Goal: Transaction & Acquisition: Book appointment/travel/reservation

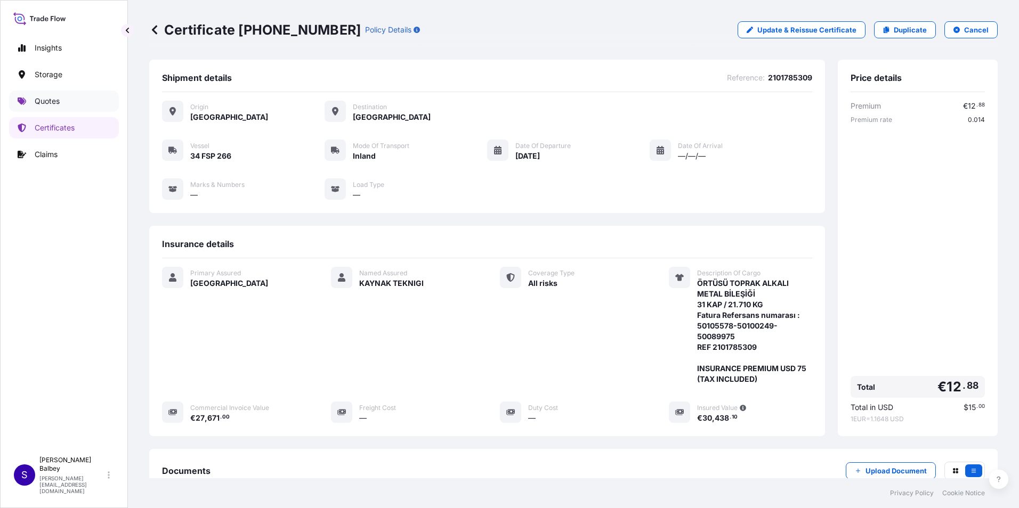
click at [46, 100] on p "Quotes" at bounding box center [47, 101] width 25 height 11
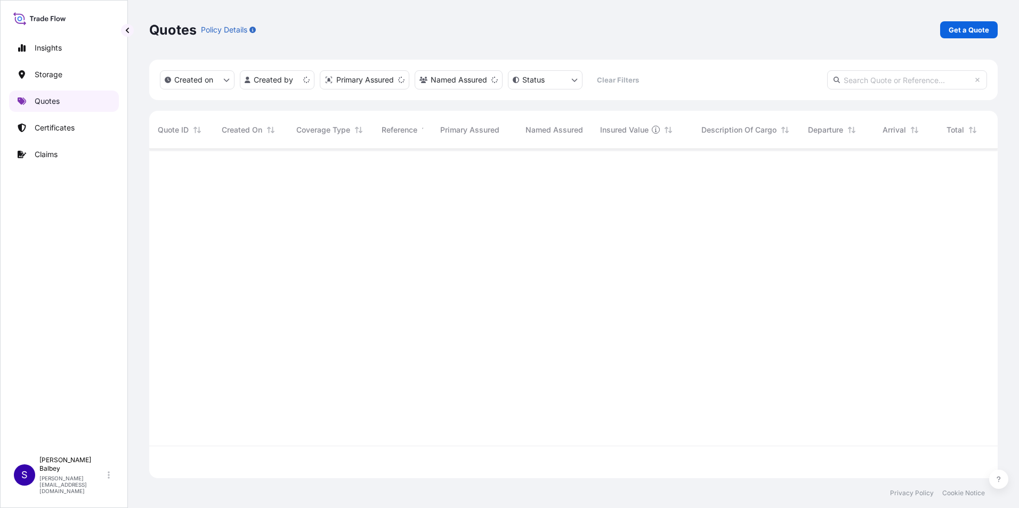
scroll to position [327, 840]
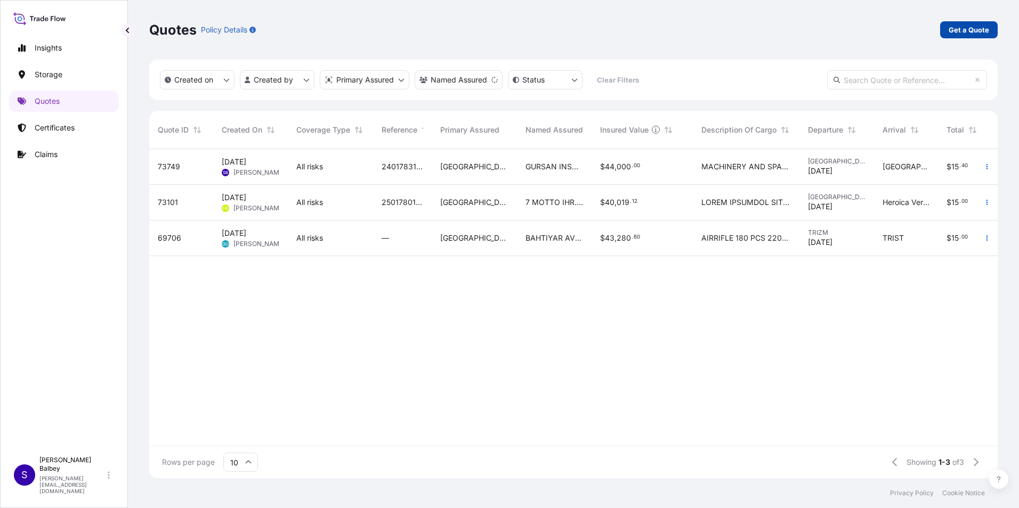
click at [966, 30] on p "Get a Quote" at bounding box center [969, 30] width 40 height 11
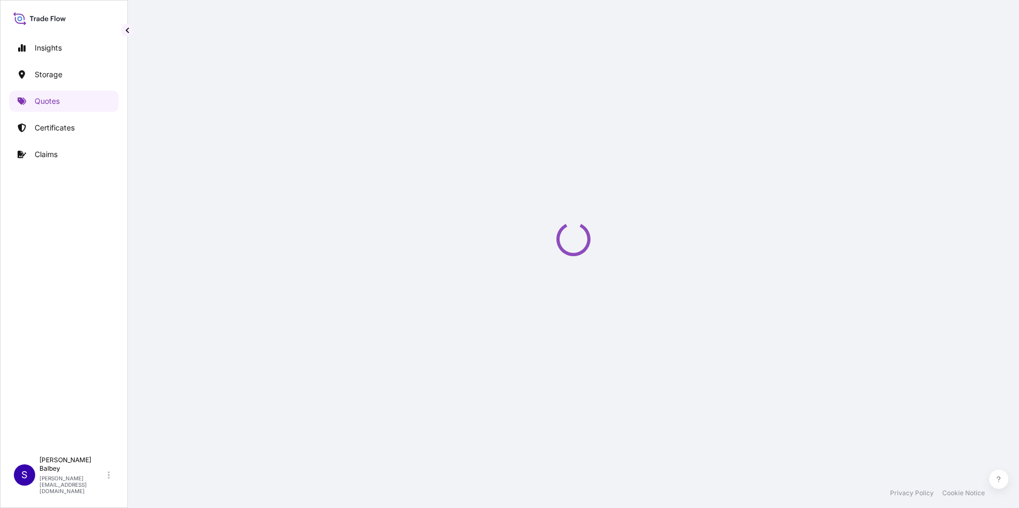
scroll to position [17, 0]
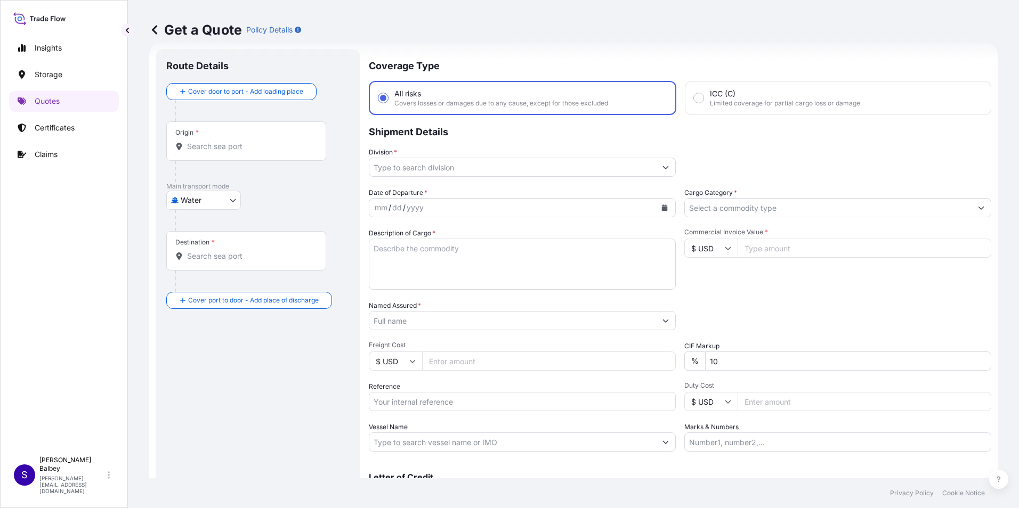
click at [230, 196] on body "Insights Storage Quotes Certificates Claims S [PERSON_NAME] Balbey [PERSON_NAME…" at bounding box center [509, 254] width 1019 height 508
click at [210, 266] on div "Inland" at bounding box center [204, 266] width 66 height 19
select select "Inland"
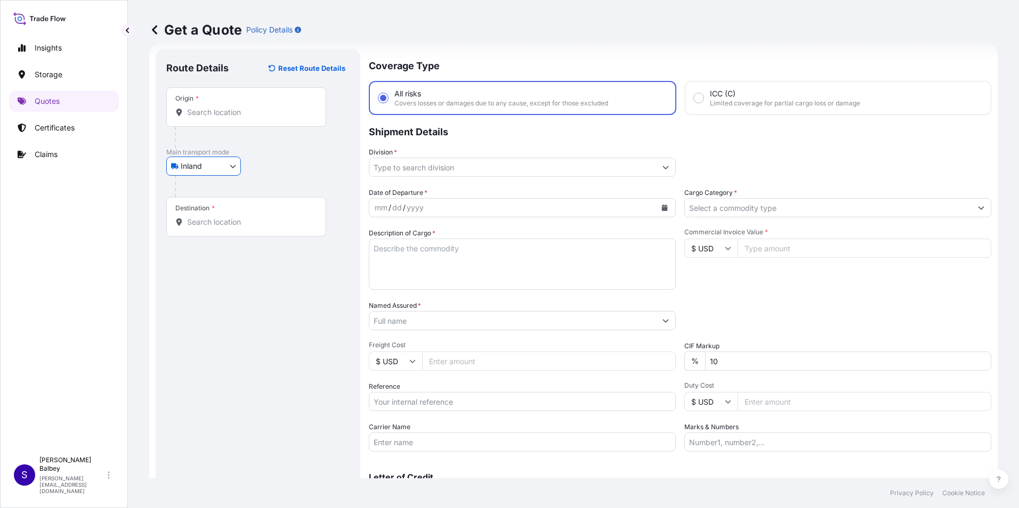
click at [231, 116] on input "Origin *" at bounding box center [250, 112] width 126 height 11
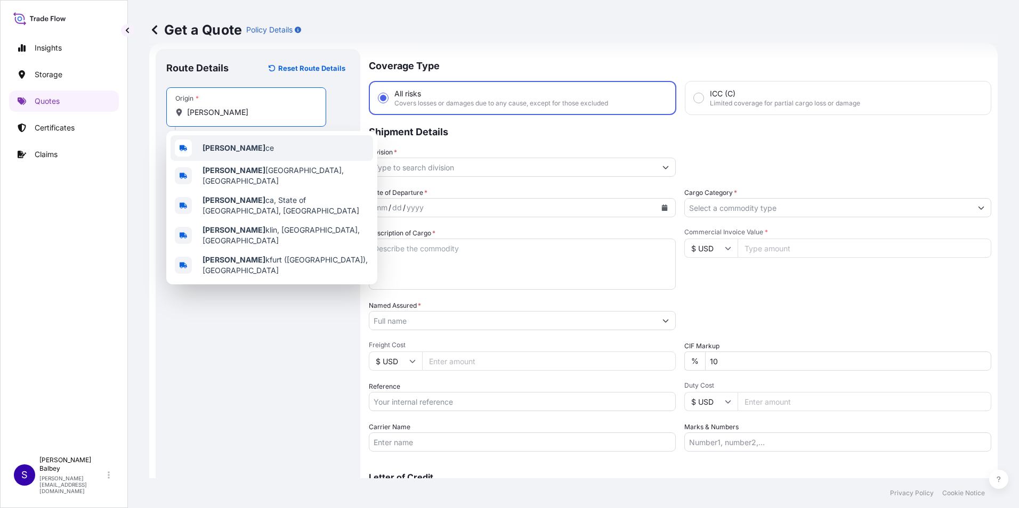
click at [196, 148] on div "[PERSON_NAME] ce" at bounding box center [272, 148] width 202 height 26
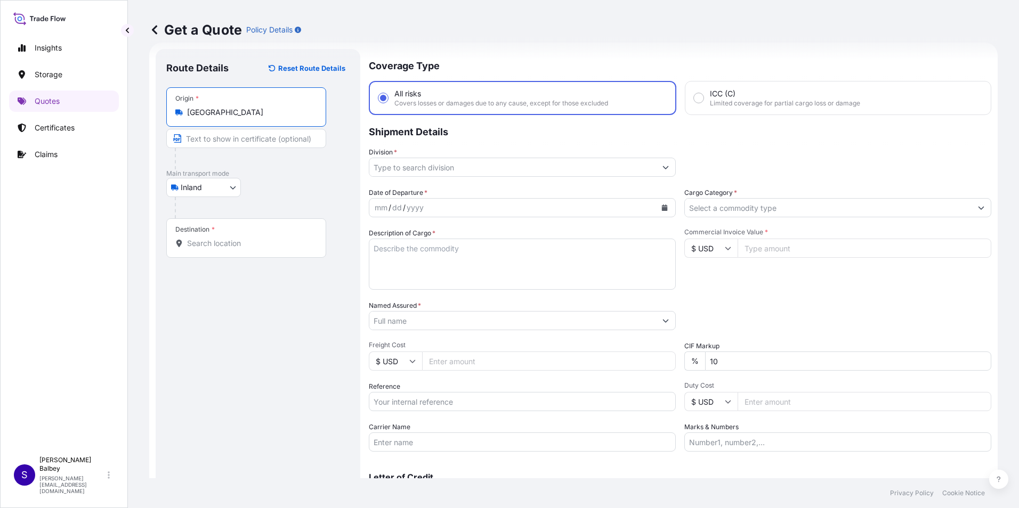
type input "[GEOGRAPHIC_DATA]"
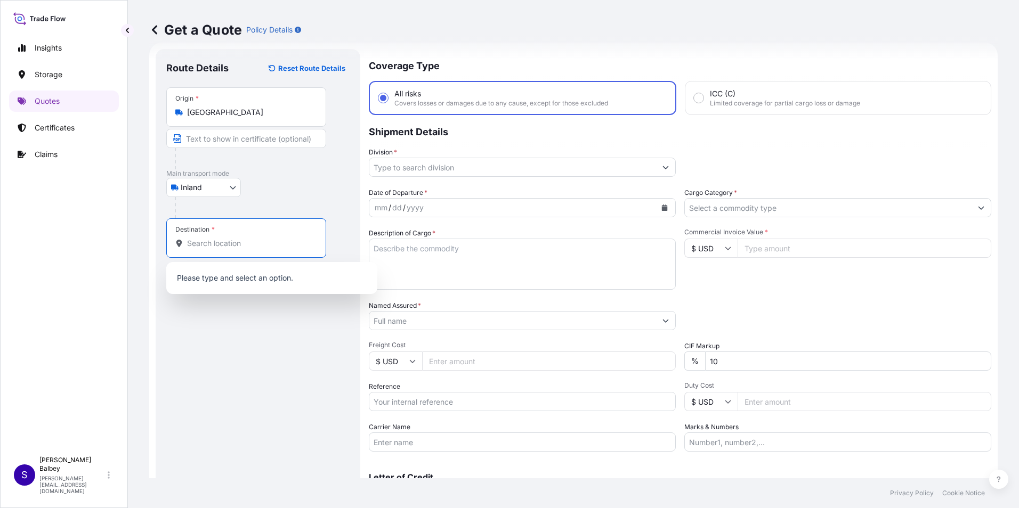
click at [217, 245] on input "Destination *" at bounding box center [250, 243] width 126 height 11
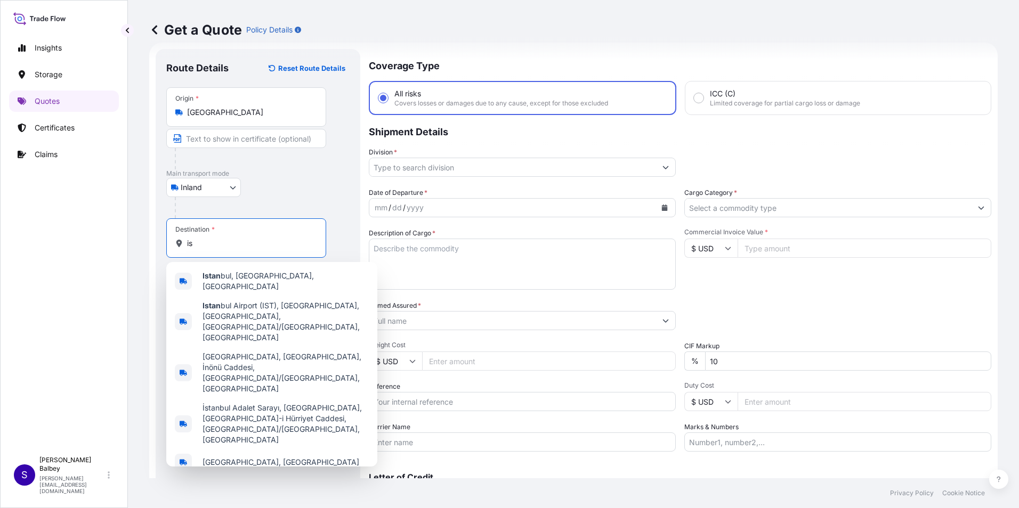
type input "i"
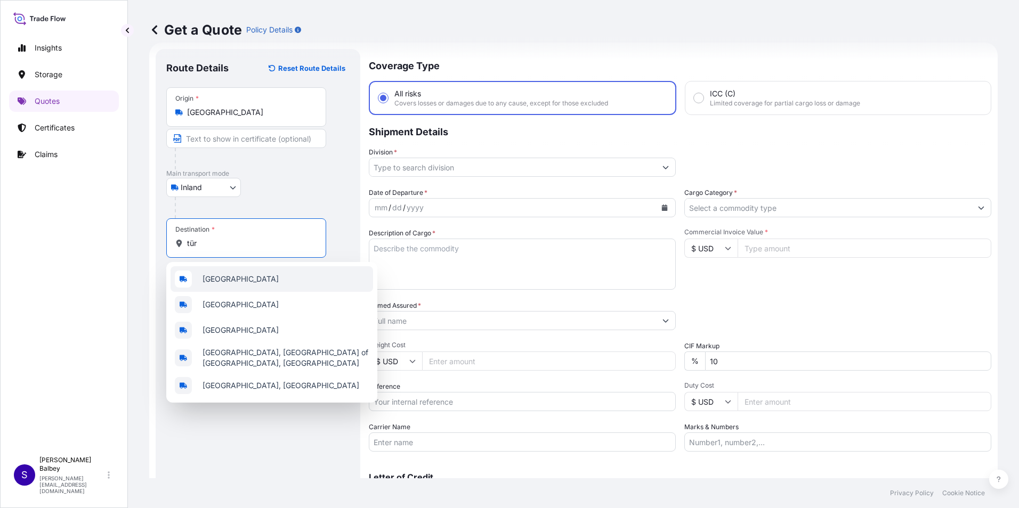
click at [212, 280] on span "[GEOGRAPHIC_DATA]" at bounding box center [240, 279] width 76 height 11
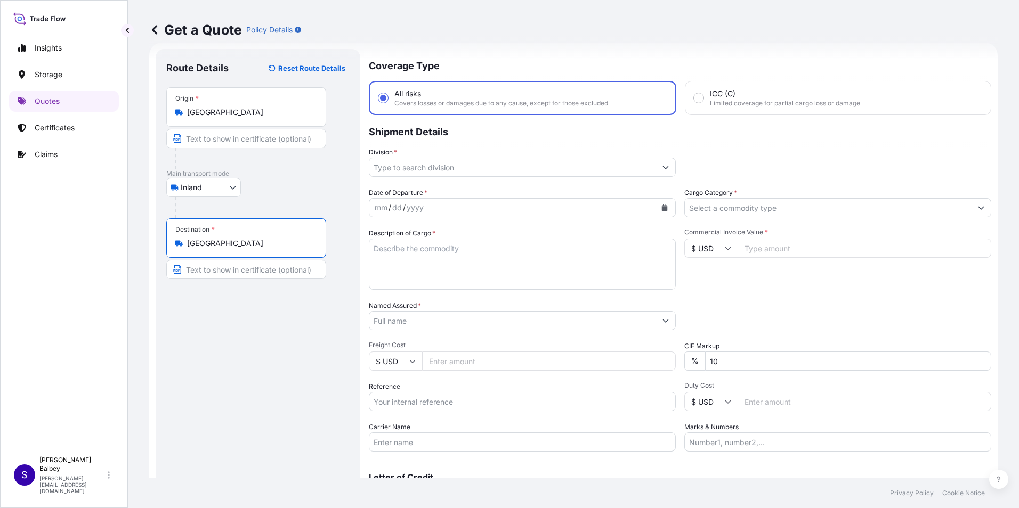
type input "[GEOGRAPHIC_DATA]"
click at [662, 169] on icon "Show suggestions" at bounding box center [665, 167] width 6 height 6
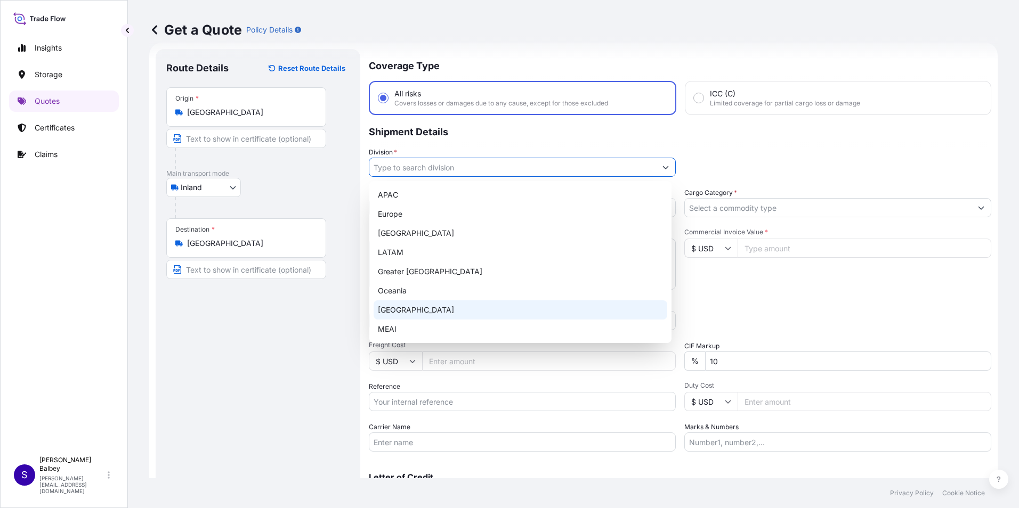
click at [400, 313] on div "[GEOGRAPHIC_DATA]" at bounding box center [521, 310] width 294 height 19
type input "[GEOGRAPHIC_DATA]"
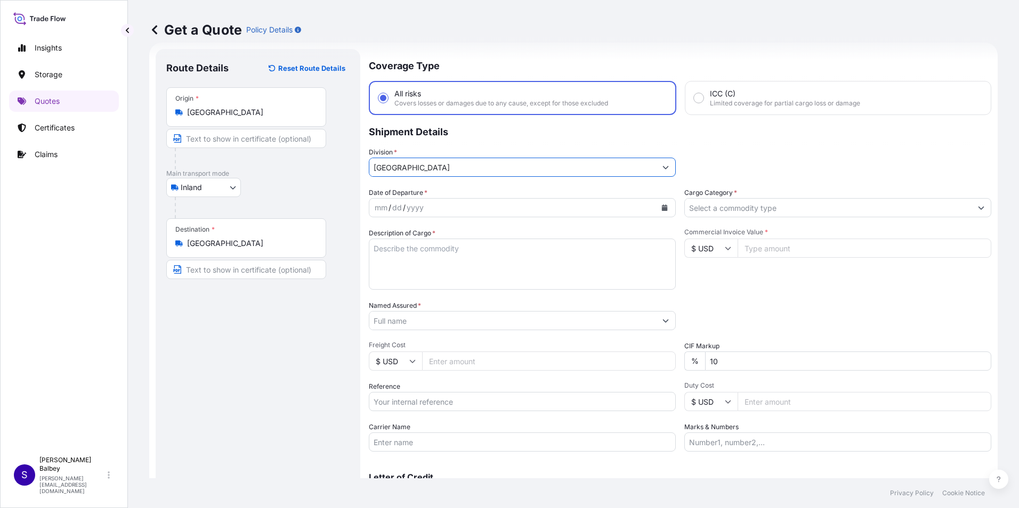
click at [506, 206] on div "mm / dd / yyyy" at bounding box center [512, 207] width 287 height 19
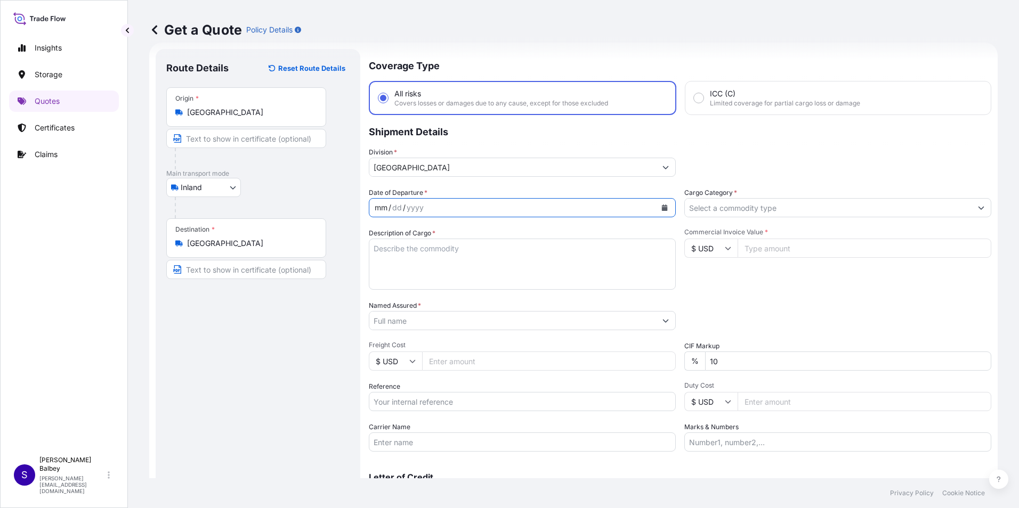
click at [659, 204] on button "Calendar" at bounding box center [664, 207] width 17 height 17
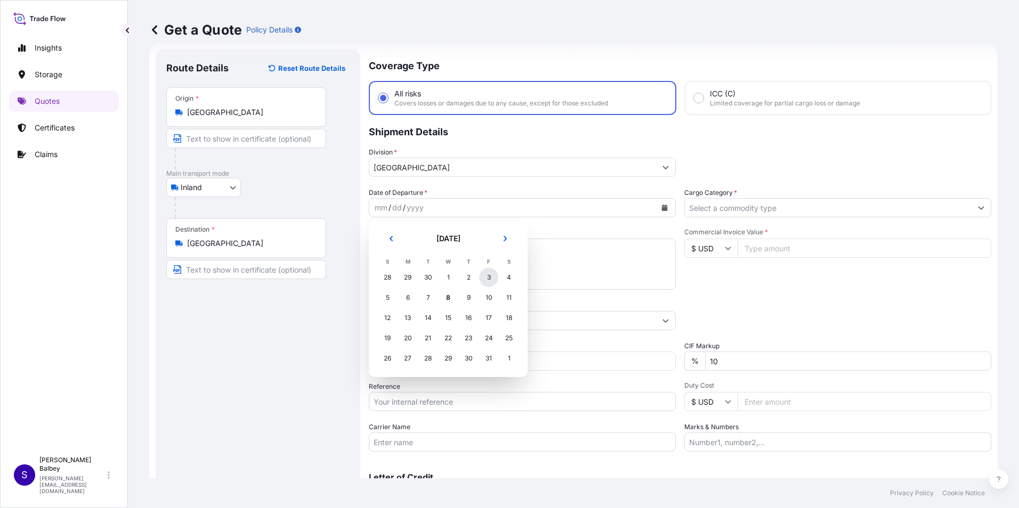
click at [485, 276] on div "3" at bounding box center [488, 277] width 19 height 19
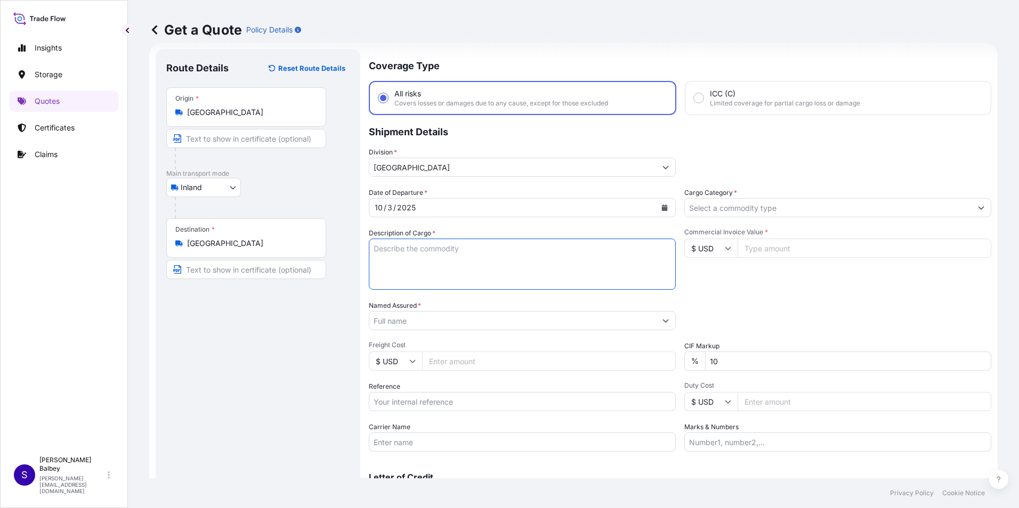
click at [466, 250] on textarea "Description of Cargo *" at bounding box center [522, 264] width 307 height 51
click at [420, 258] on textarea "Description of Cargo *" at bounding box center [522, 264] width 307 height 51
paste textarea "33 PALET 1950 KG"
click at [385, 260] on textarea "33 PALET 1950 KG" at bounding box center [522, 264] width 307 height 51
click at [449, 255] on textarea "33 PALET 1950 KG" at bounding box center [522, 264] width 307 height 51
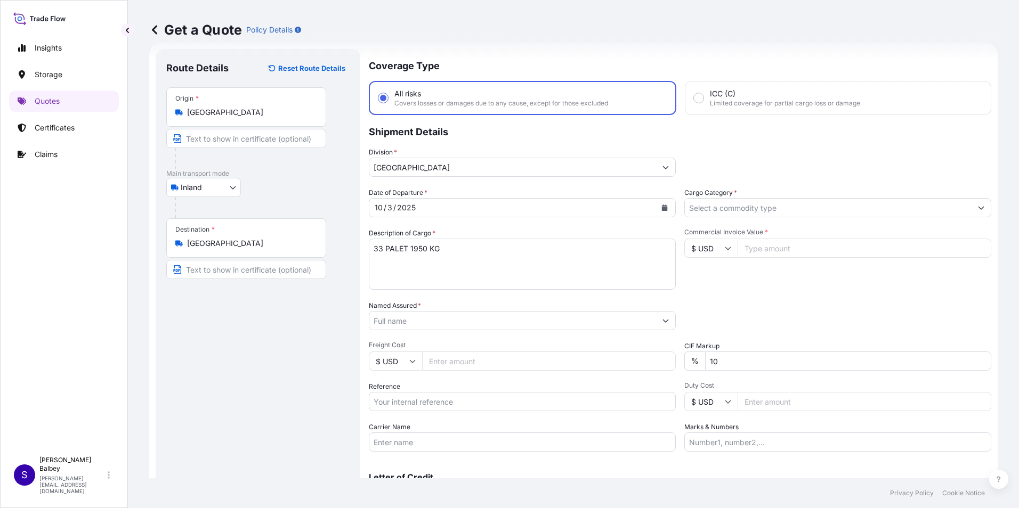
click at [380, 258] on textarea "33 PALET 1950 KG" at bounding box center [522, 264] width 307 height 51
paste textarea "34 DN 4631"
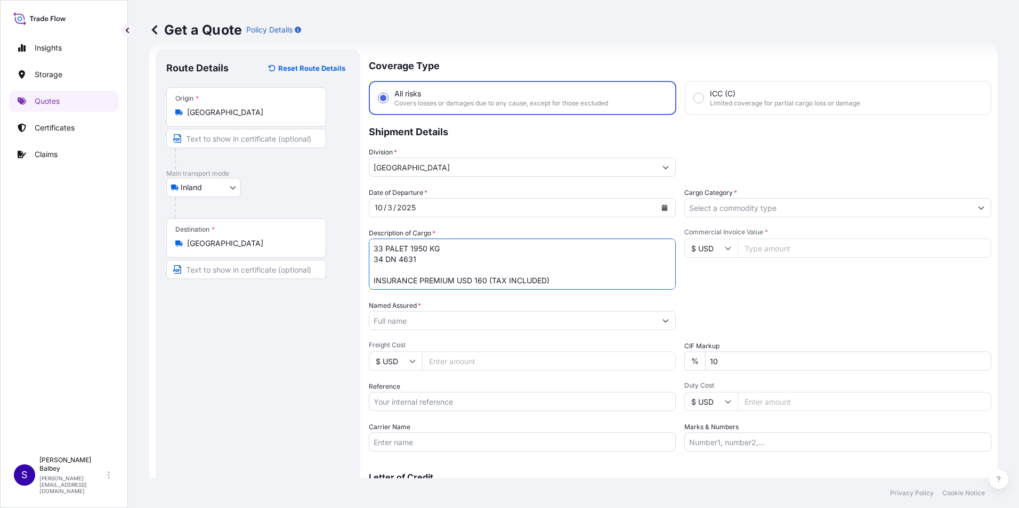
type textarea "33 PALET 1950 KG 34 DN 4631 INSURANCE PREMIUM USD 160 (TAX INCLUDED)"
drag, startPoint x: 433, startPoint y: 318, endPoint x: 438, endPoint y: 323, distance: 7.2
click at [433, 318] on input "Named Assured *" at bounding box center [512, 320] width 287 height 19
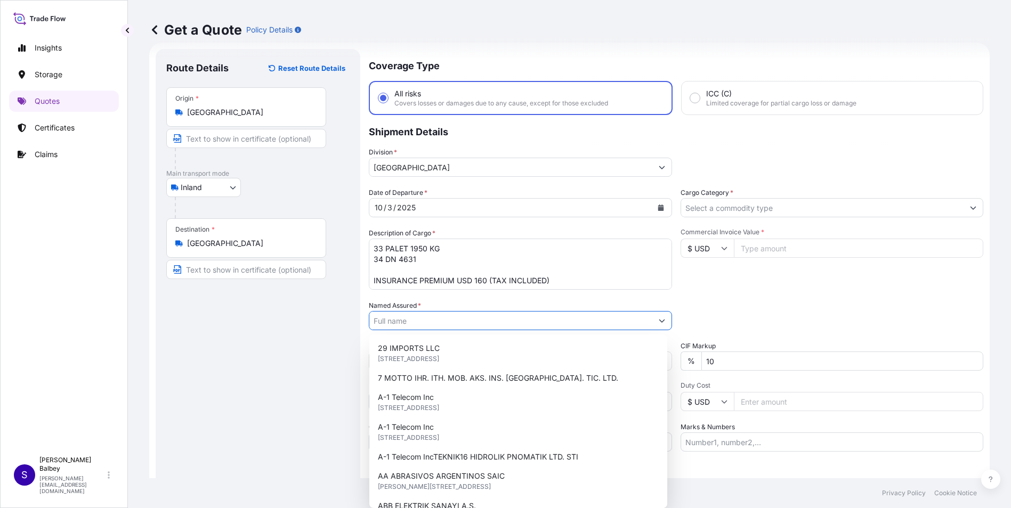
paste input "IS-AG OTOMOTİV"
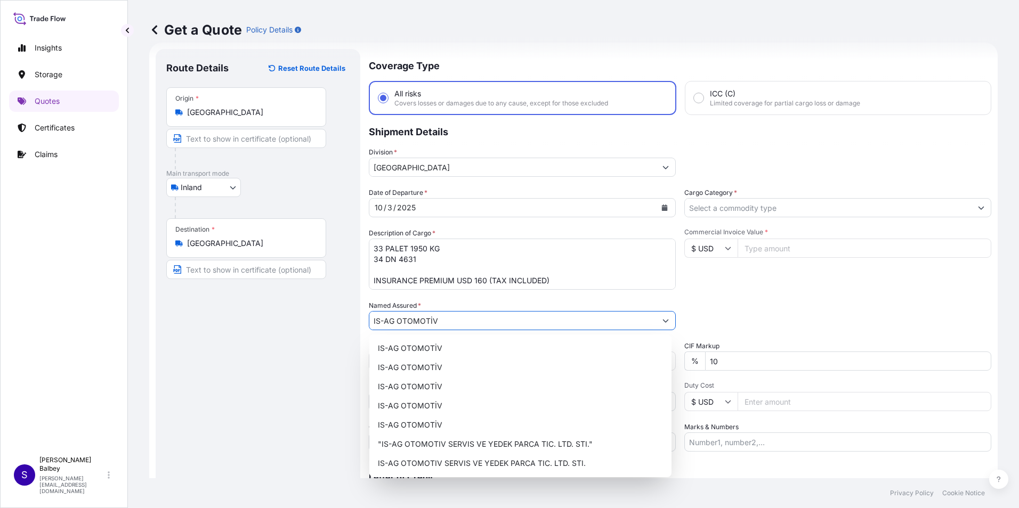
type input "IS-AG OTOMOTİV"
click at [256, 354] on div "Route Details Reset Route Details Place of loading Road / [GEOGRAPHIC_DATA] / I…" at bounding box center [257, 290] width 183 height 461
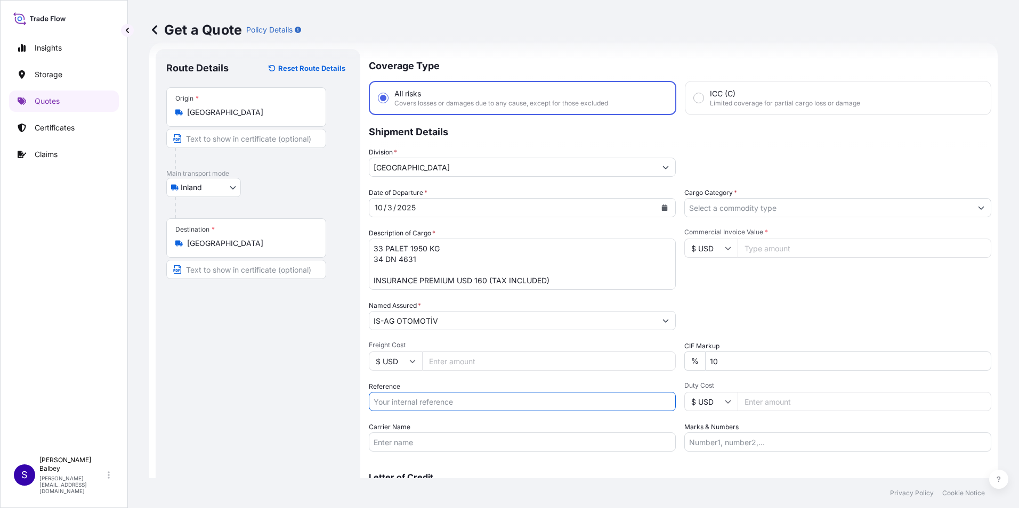
click at [412, 406] on input "Reference" at bounding box center [522, 401] width 307 height 19
click at [457, 401] on input "Reference" at bounding box center [522, 401] width 307 height 19
paste input "2111784948"
type input "2111784948"
click at [445, 440] on input "Carrier Name" at bounding box center [522, 442] width 307 height 19
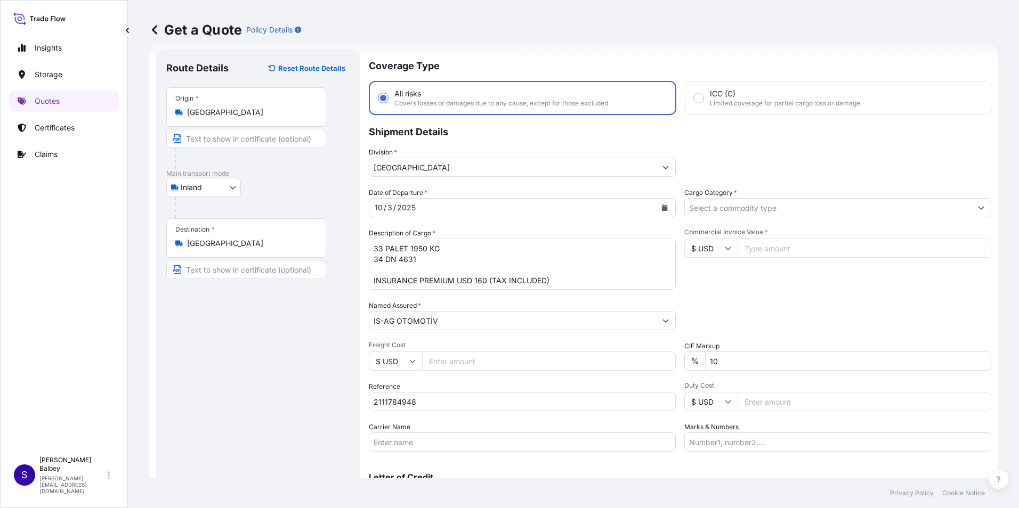
click at [388, 443] on input "Carrier Name" at bounding box center [522, 442] width 307 height 19
paste input "34 DN 4631"
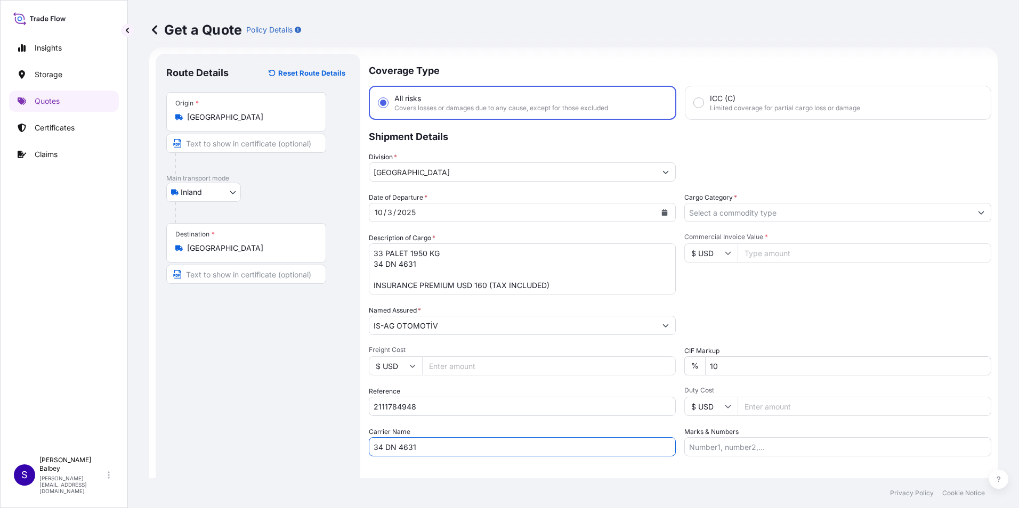
scroll to position [0, 0]
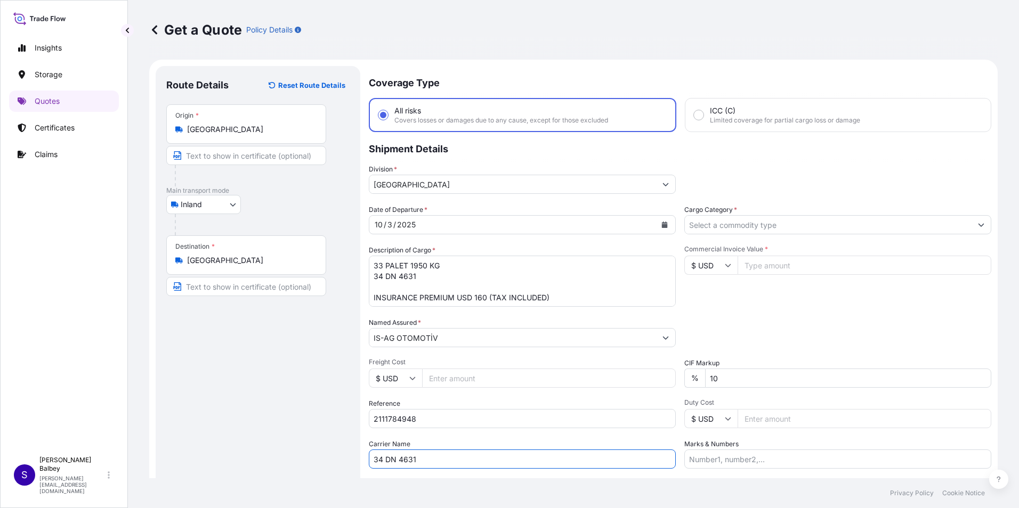
type input "34 DN 4631"
click at [760, 222] on input "Cargo Category *" at bounding box center [828, 224] width 287 height 19
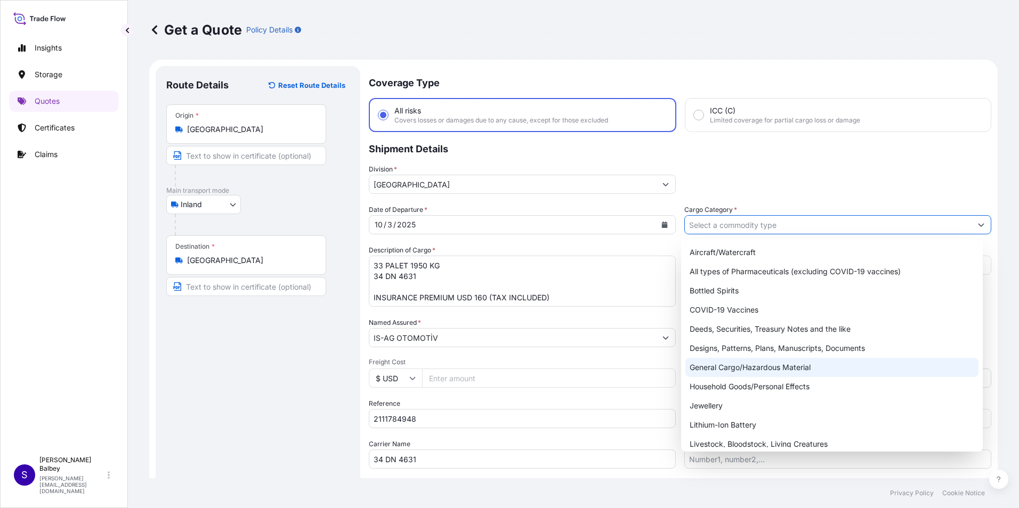
click at [726, 367] on div "General Cargo/Hazardous Material" at bounding box center [832, 367] width 294 height 19
type input "General Cargo/Hazardous Material"
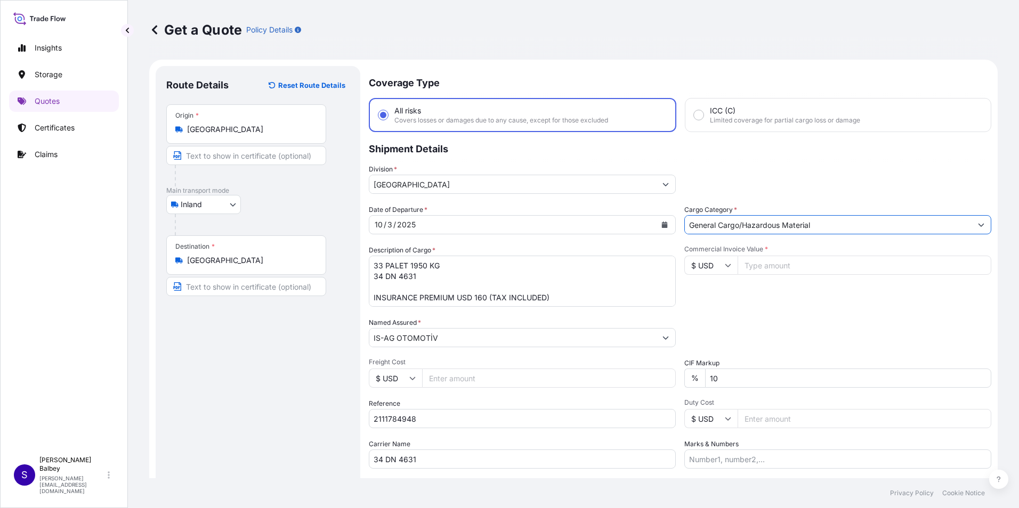
click at [725, 263] on icon at bounding box center [728, 265] width 6 height 6
click at [711, 296] on div "€ EUR" at bounding box center [707, 295] width 45 height 20
type input "€ EUR"
click at [751, 265] on input "Commercial Invoice Value *" at bounding box center [865, 265] width 254 height 19
type input "94087.97"
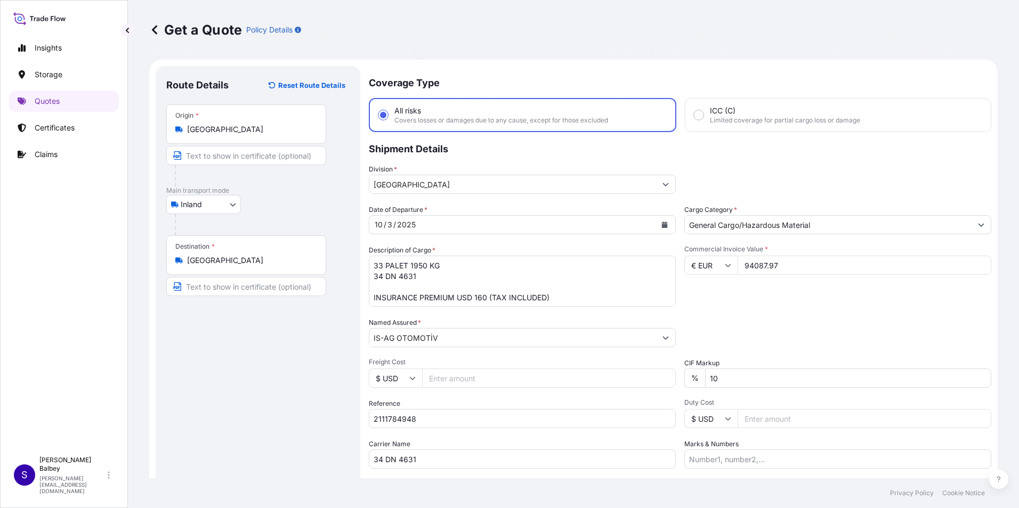
click at [758, 293] on div "Commercial Invoice Value * € EUR 94087.97" at bounding box center [837, 276] width 307 height 62
click at [751, 334] on div "Packing Category Type to search a container mode Please select a primary mode o…" at bounding box center [837, 333] width 307 height 30
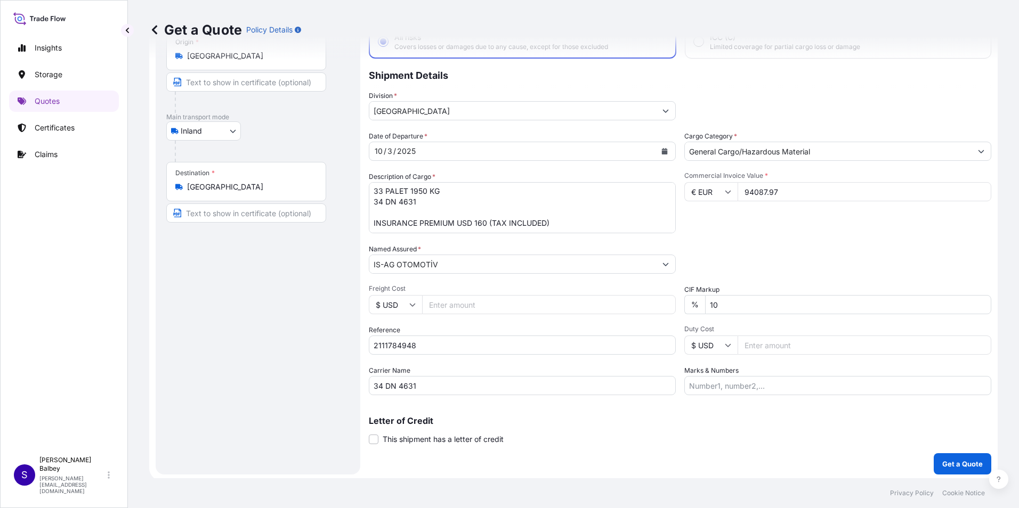
scroll to position [76, 0]
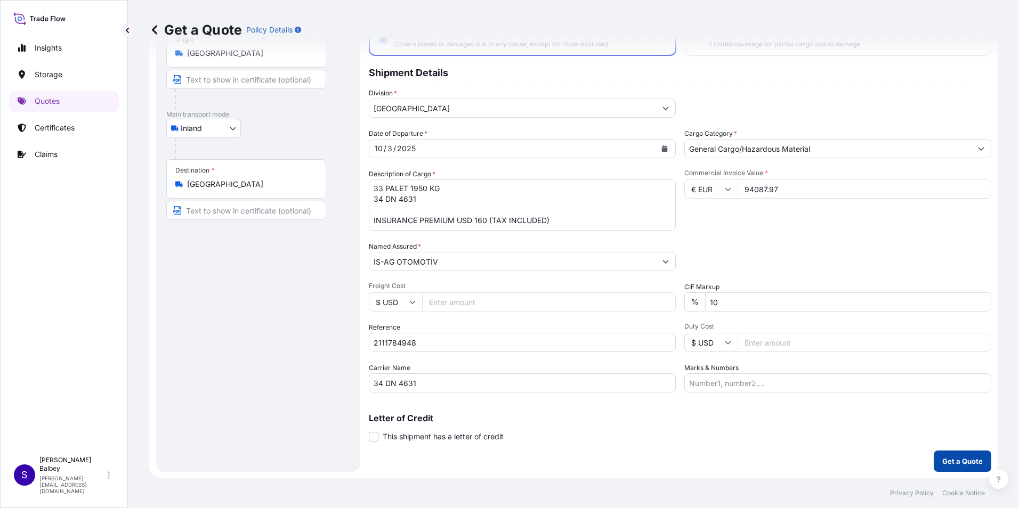
click at [942, 459] on p "Get a Quote" at bounding box center [962, 461] width 40 height 11
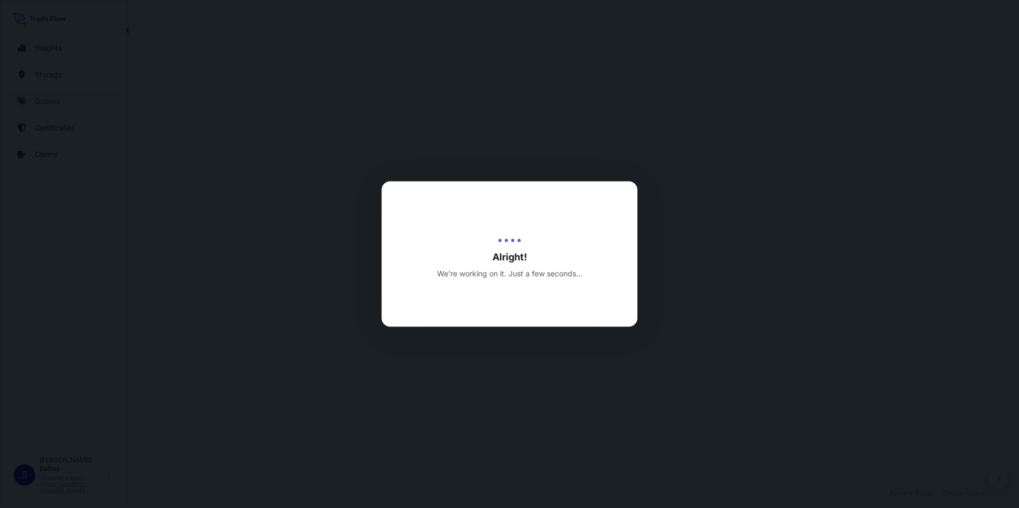
select select "Inland"
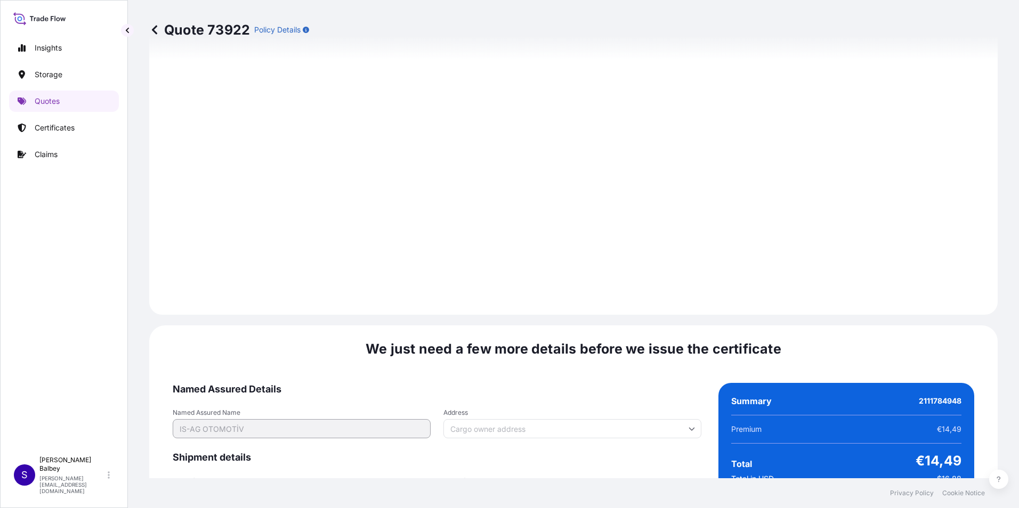
scroll to position [1556, 0]
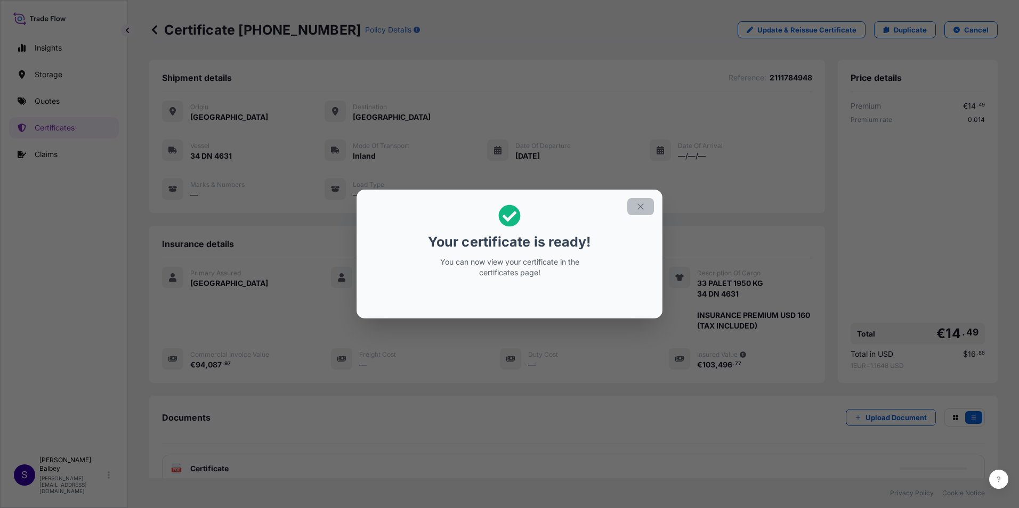
click at [642, 211] on icon "button" at bounding box center [641, 207] width 10 height 10
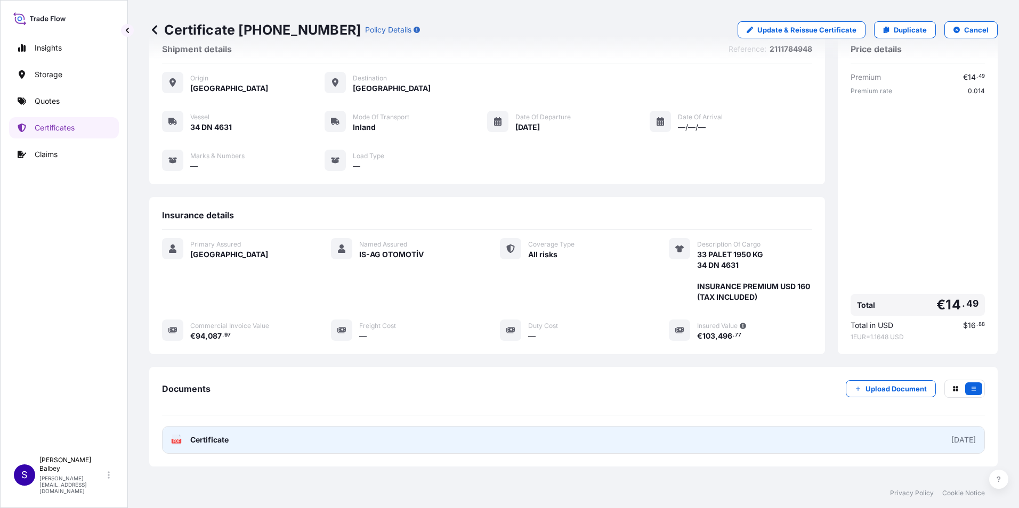
scroll to position [53, 0]
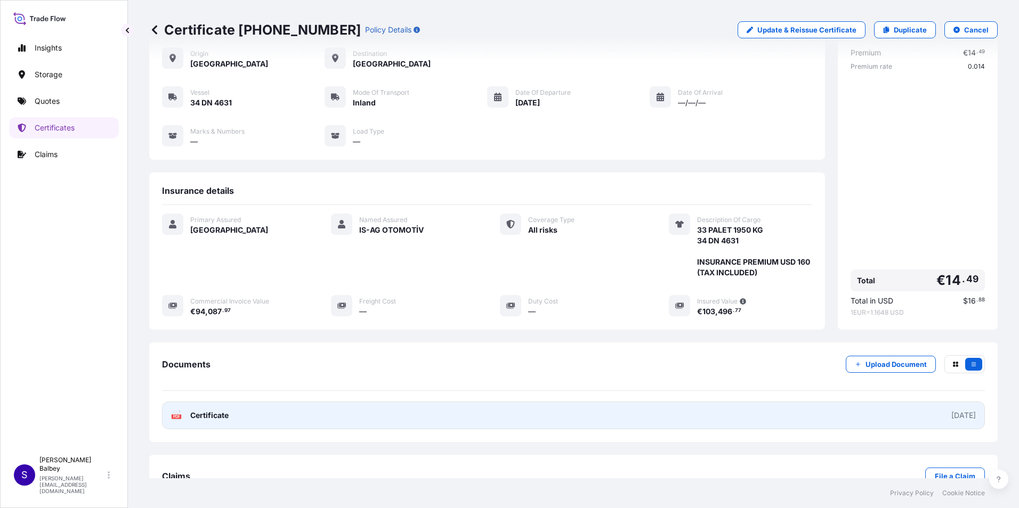
click at [228, 417] on span "Certificate" at bounding box center [209, 415] width 38 height 11
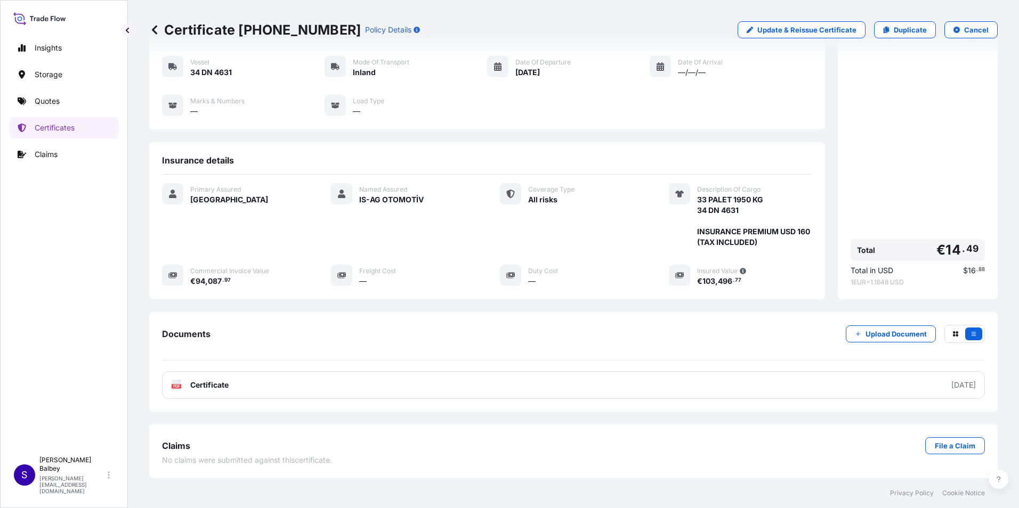
scroll to position [0, 0]
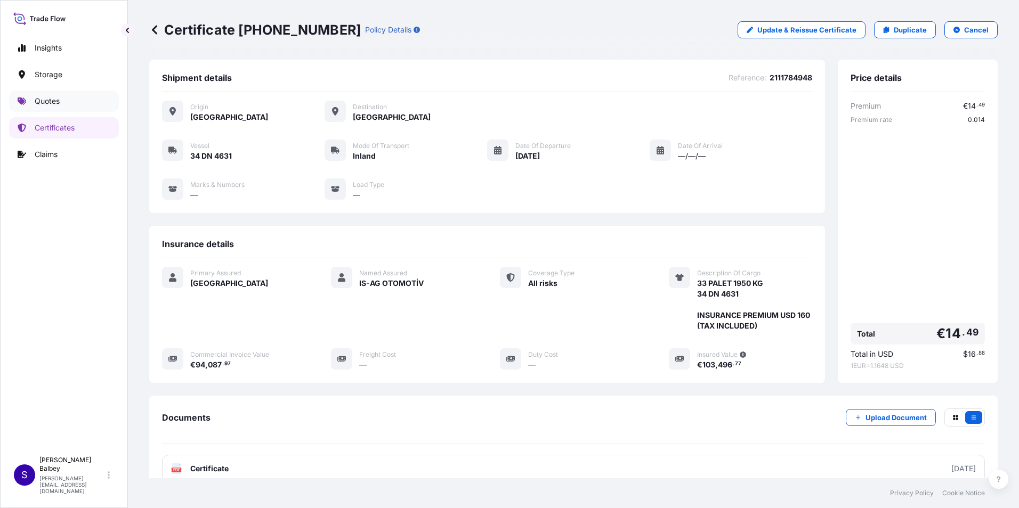
click at [67, 98] on link "Quotes" at bounding box center [64, 101] width 110 height 21
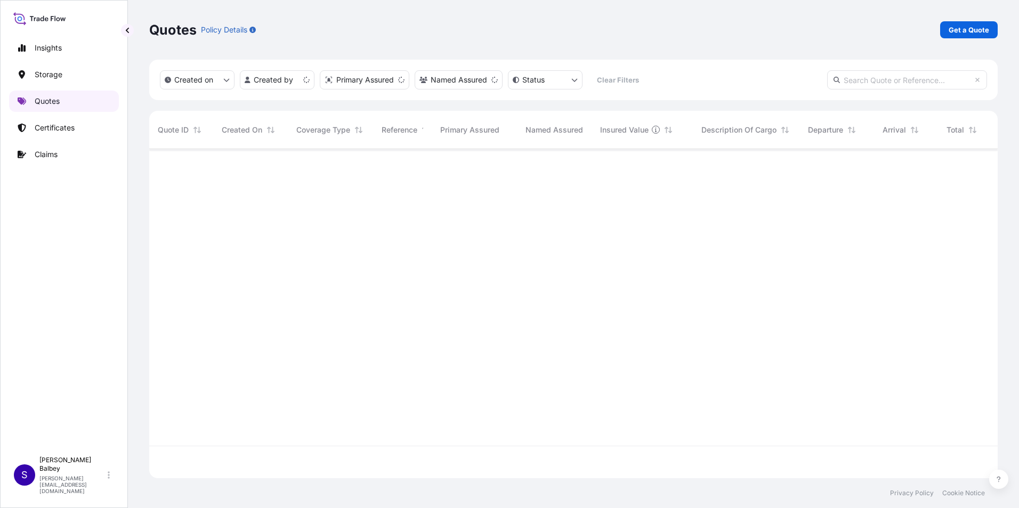
scroll to position [327, 840]
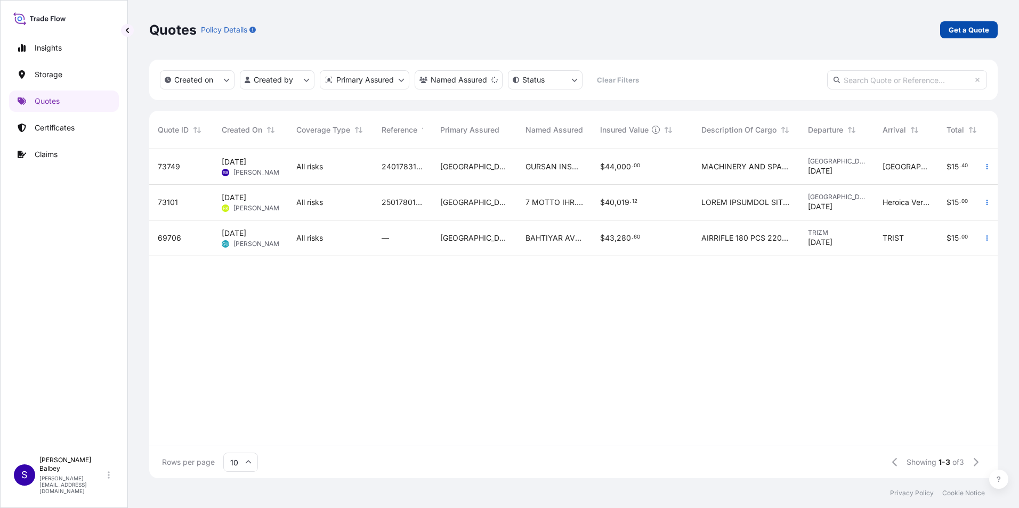
click at [986, 33] on p "Get a Quote" at bounding box center [969, 30] width 40 height 11
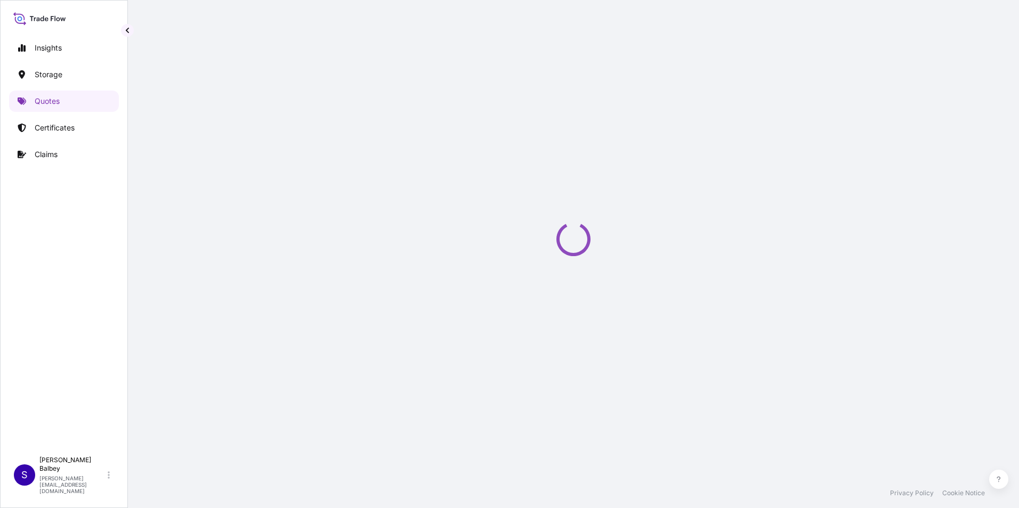
select select "Water"
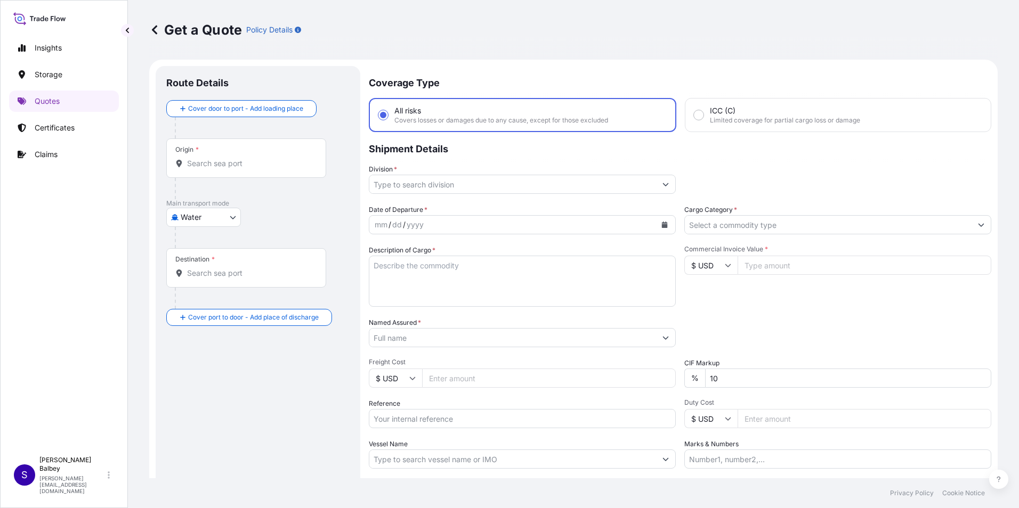
scroll to position [17, 0]
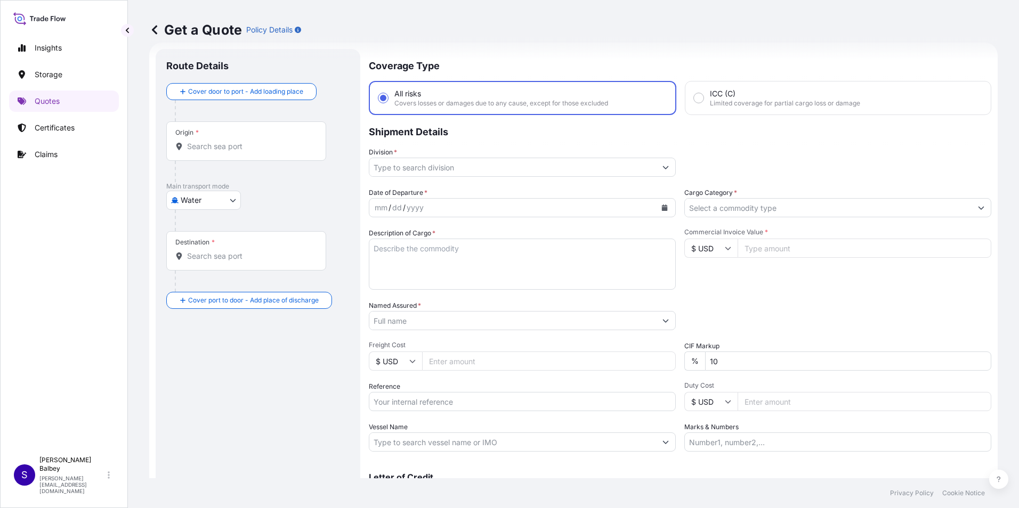
click at [215, 151] on input "Origin *" at bounding box center [250, 146] width 126 height 11
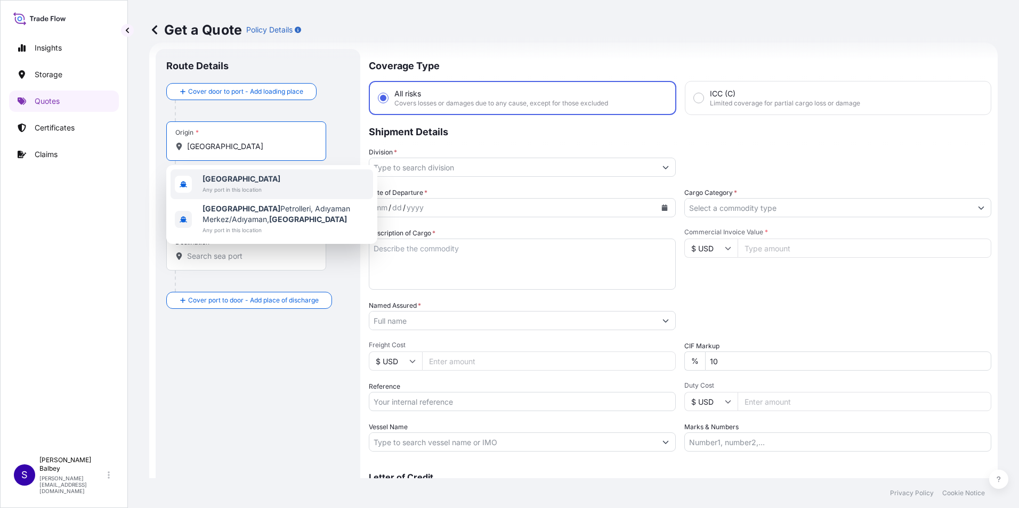
click at [275, 182] on div "Türkiye Any port in this location" at bounding box center [272, 184] width 202 height 30
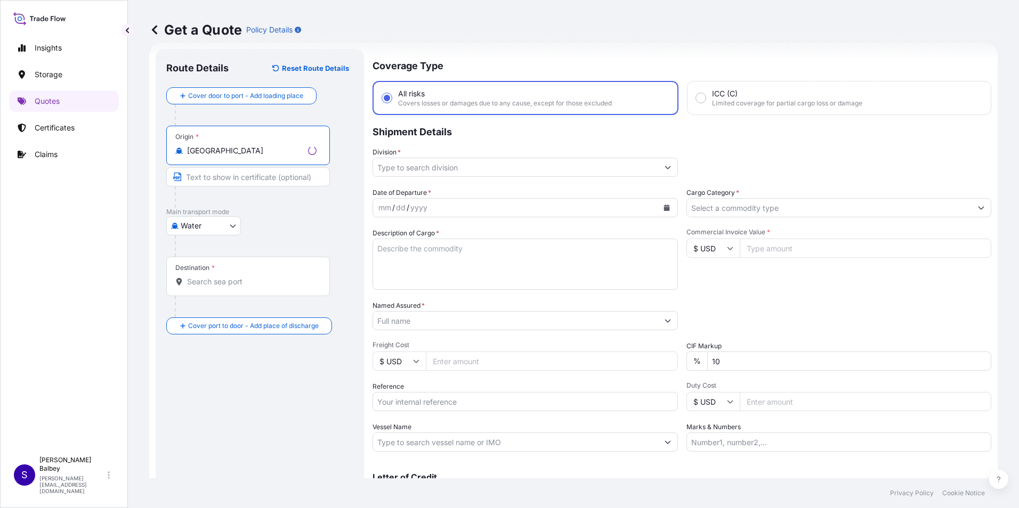
type input "[GEOGRAPHIC_DATA]"
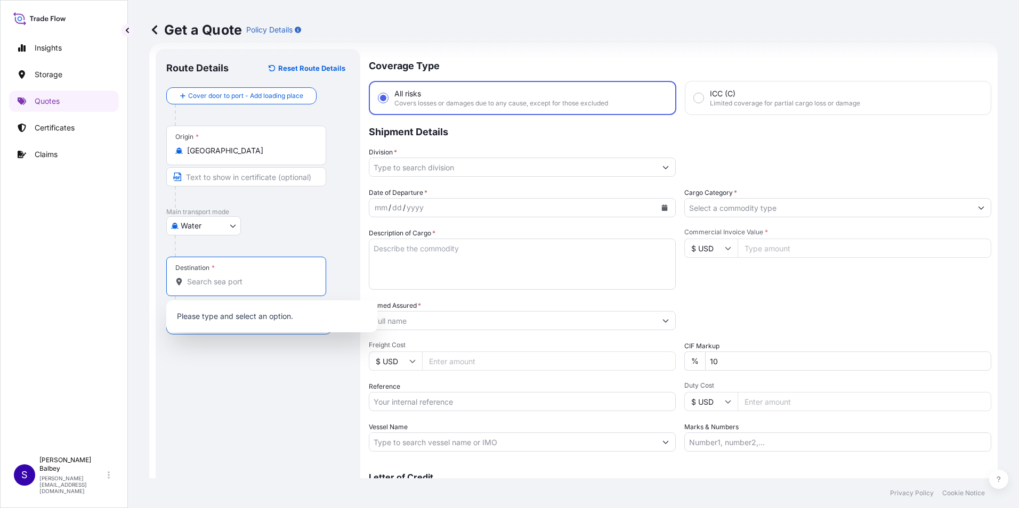
click at [260, 286] on input "Destination *" at bounding box center [250, 282] width 126 height 11
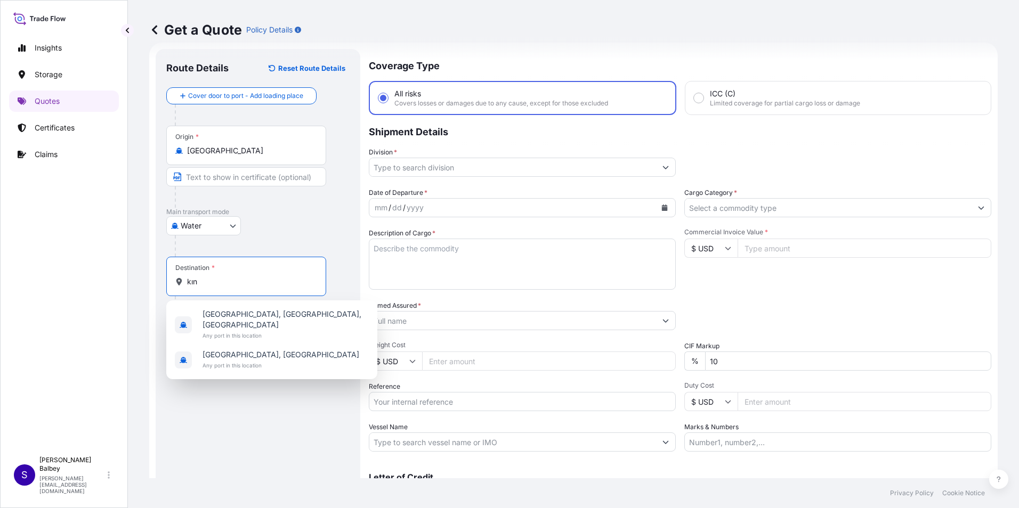
type input "kın"
click at [800, 212] on input "Cargo Category *" at bounding box center [828, 207] width 287 height 19
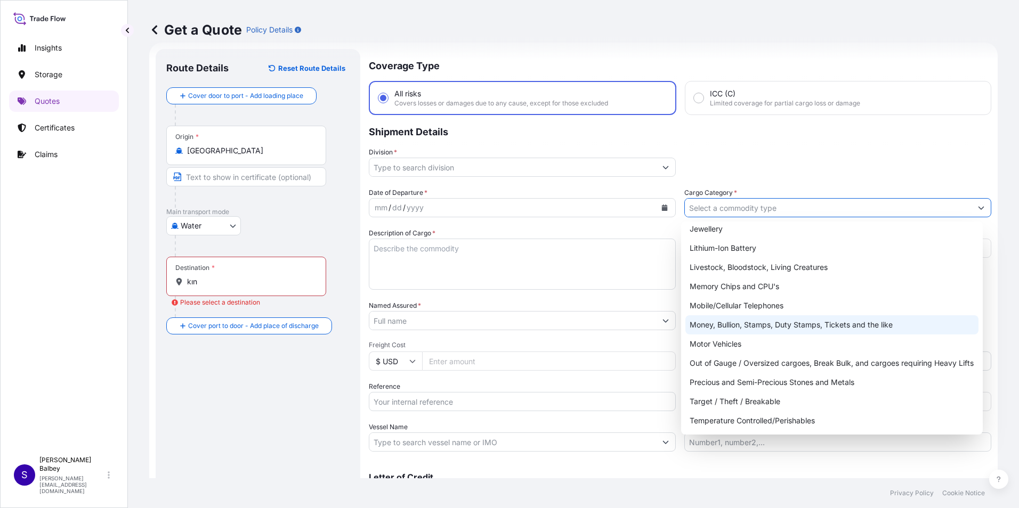
scroll to position [179, 0]
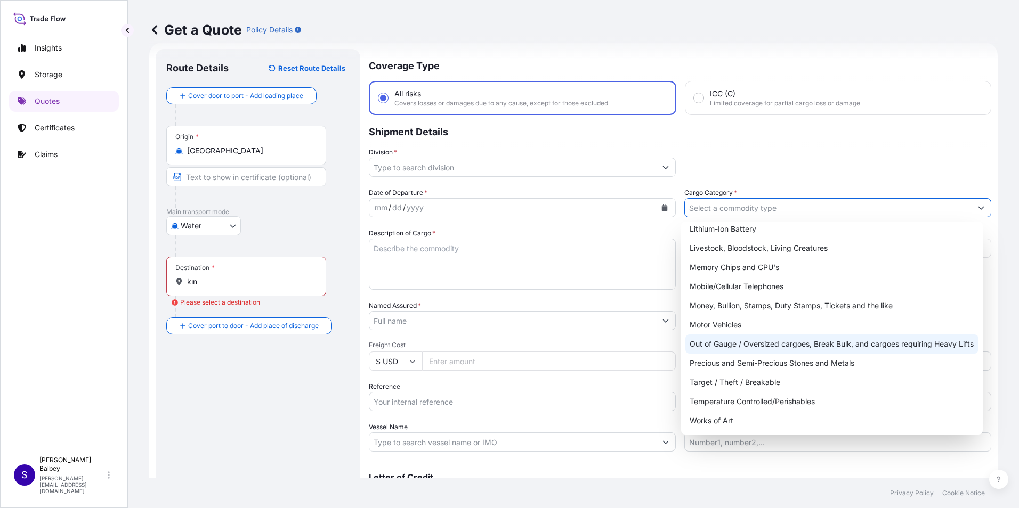
click at [720, 341] on div "Out of Gauge / Oversized cargoes, Break Bulk, and cargoes requiring Heavy Lifts" at bounding box center [832, 344] width 294 height 19
type input "Out of Gauge / Oversized cargoes, Break Bulk, and cargoes requiring Heavy Lifts"
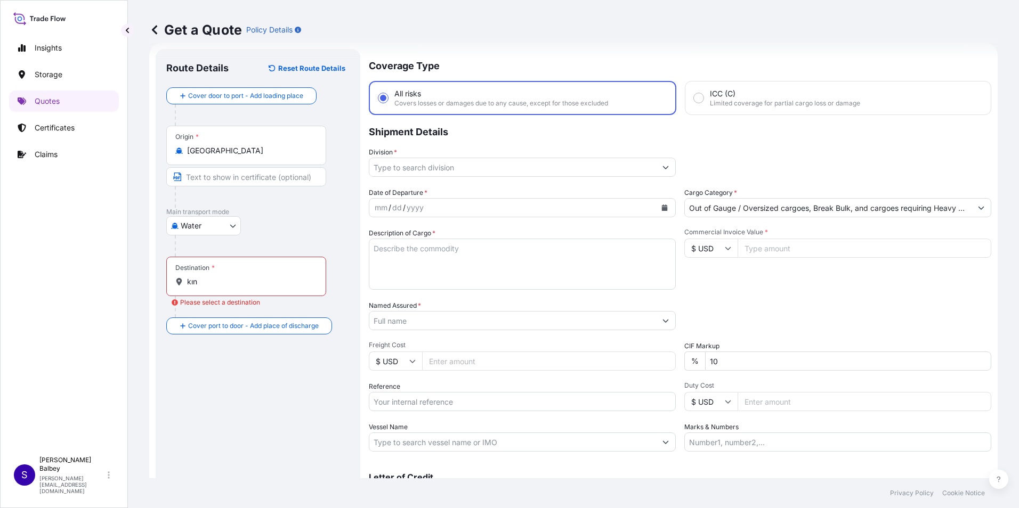
click at [775, 248] on input "Commercial Invoice Value *" at bounding box center [865, 248] width 254 height 19
click at [783, 300] on div "Date of Departure * mm / dd / yyyy Cargo Category * Out of Gauge / Oversized ca…" at bounding box center [680, 320] width 622 height 264
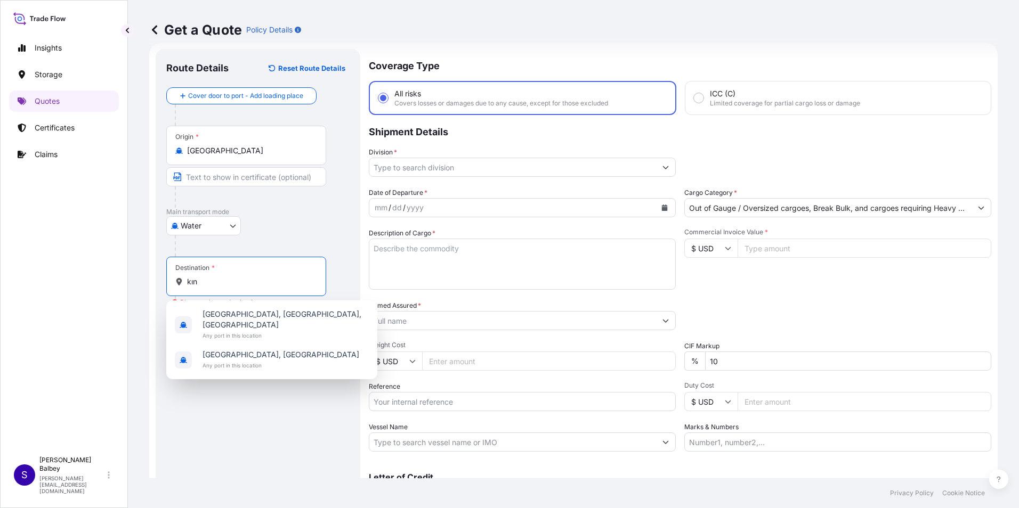
click at [234, 282] on input "kın" at bounding box center [250, 282] width 126 height 11
click at [230, 319] on div "[GEOGRAPHIC_DATA], [GEOGRAPHIC_DATA], [GEOGRAPHIC_DATA] Any port in this locati…" at bounding box center [285, 325] width 166 height 32
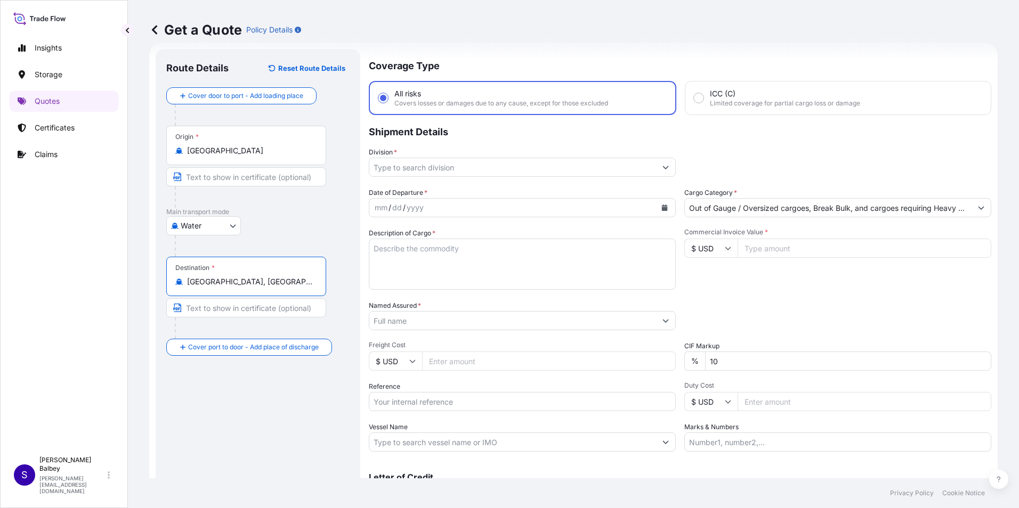
type input "[GEOGRAPHIC_DATA], [GEOGRAPHIC_DATA], [GEOGRAPHIC_DATA]"
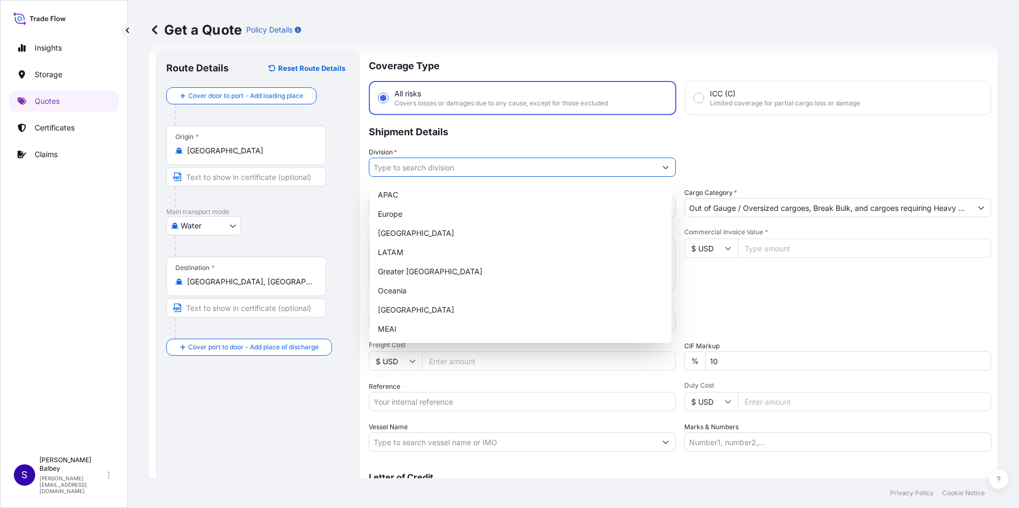
click at [662, 167] on icon "Show suggestions" at bounding box center [665, 167] width 6 height 6
click at [402, 312] on div "[GEOGRAPHIC_DATA]" at bounding box center [521, 310] width 294 height 19
type input "[GEOGRAPHIC_DATA]"
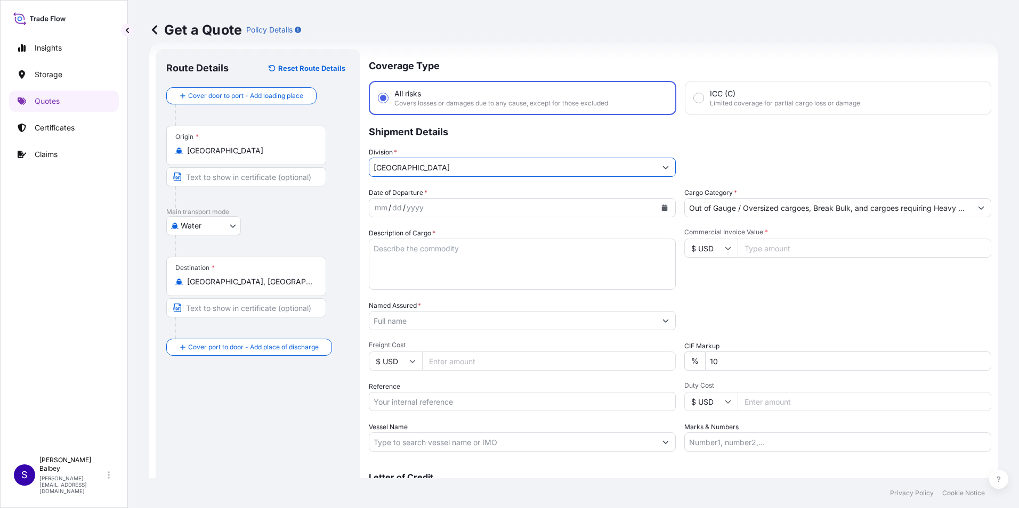
click at [448, 212] on div "mm / dd / yyyy" at bounding box center [512, 207] width 287 height 19
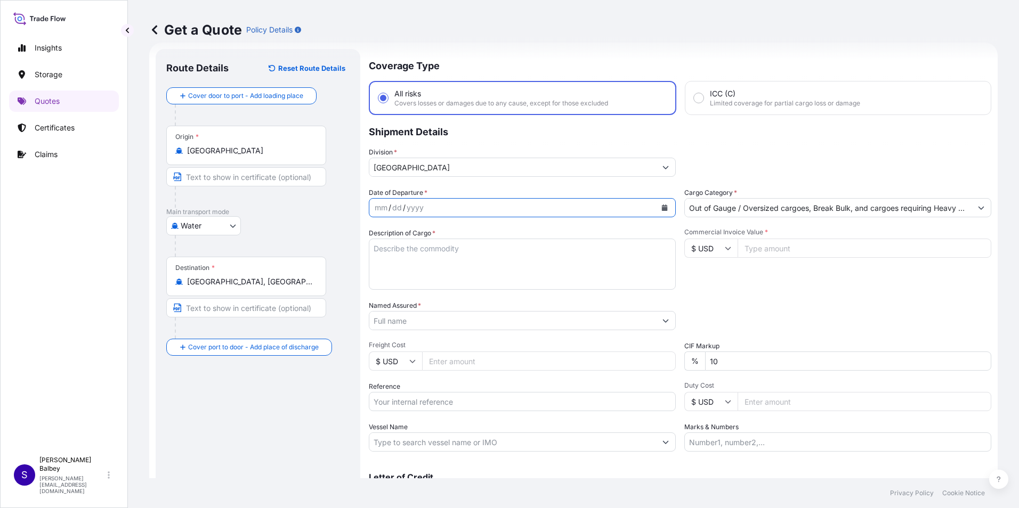
click at [662, 207] on icon "Calendar" at bounding box center [665, 208] width 6 height 6
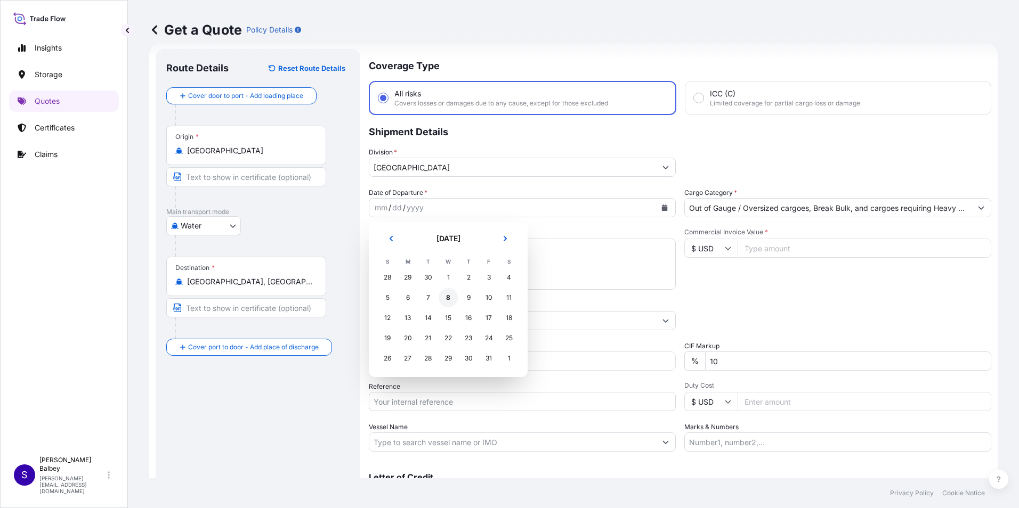
click at [446, 297] on div "8" at bounding box center [448, 297] width 19 height 19
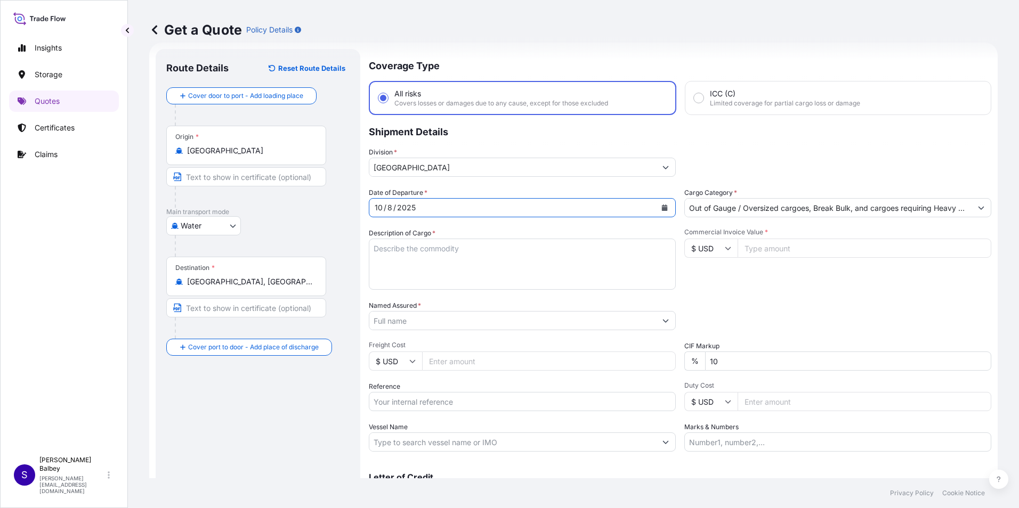
click at [445, 261] on textarea "Description of Cargo *" at bounding box center [522, 264] width 307 height 51
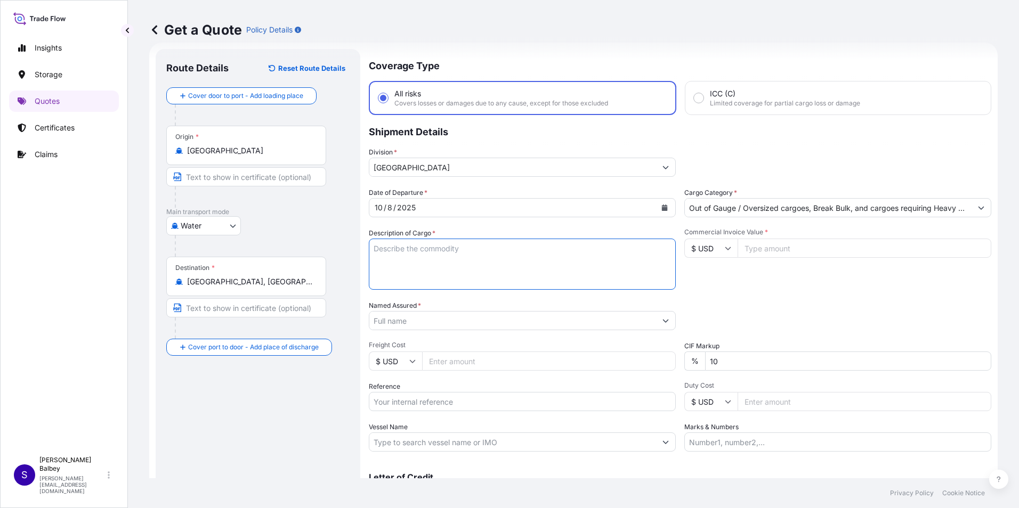
click at [489, 252] on textarea "Description of Cargo *" at bounding box center [522, 264] width 307 height 51
paste textarea "9 Packages AUTOMATIC POWDER COATING LINE, HS CODE: 842489700000, Net Weight 9.4…"
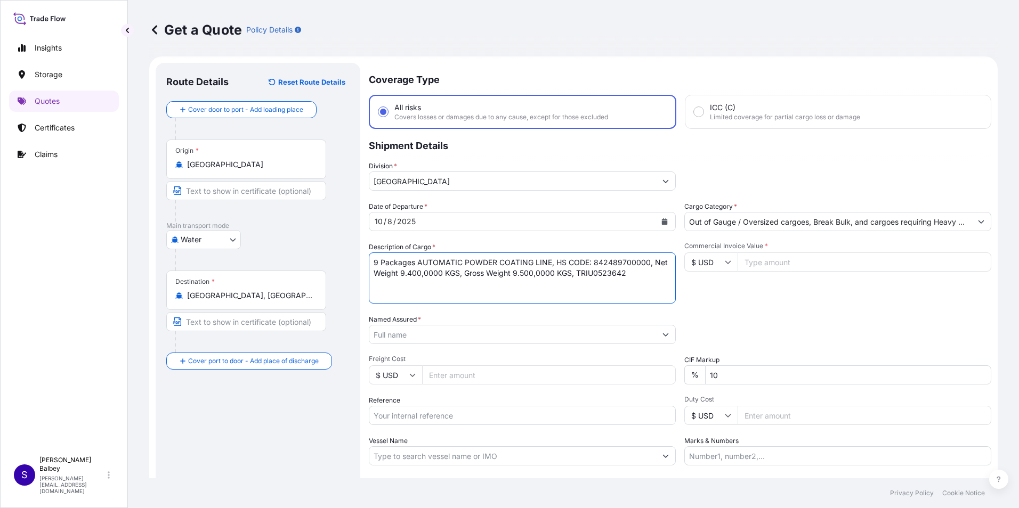
scroll to position [0, 0]
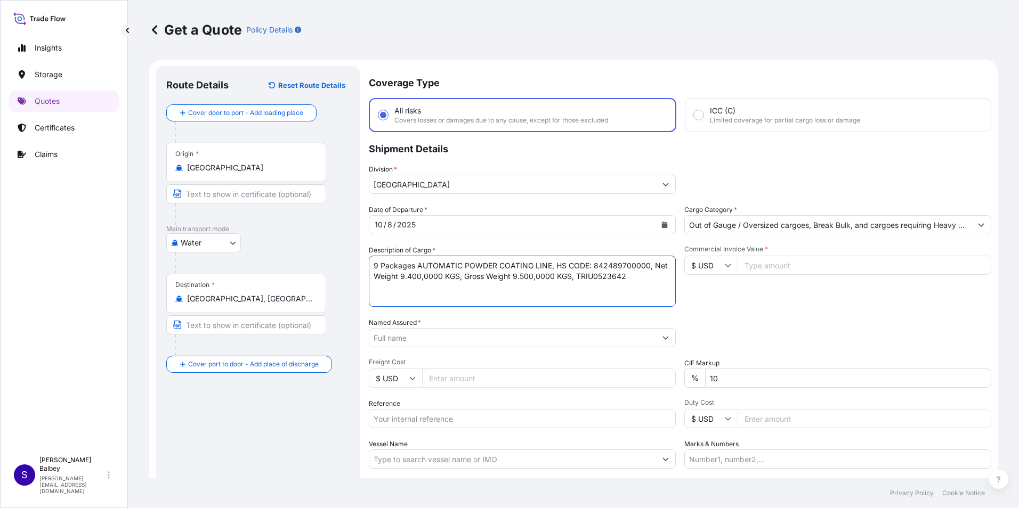
click at [548, 265] on textarea "9 Packages AUTOMATIC POWDER COATING LINE, HS CODE: 842489700000, Net Weight 9.4…" at bounding box center [522, 281] width 307 height 51
click at [576, 277] on textarea "9 Packages AUTOMATIC POWDER COATING LINE , HS CODE: 842489700000, Net Weight 9.…" at bounding box center [522, 281] width 307 height 51
click at [487, 288] on textarea "9 Packages AUTOMATIC POWDER COATING LINE , HS CODE: 842489700000, Net Weight 9.…" at bounding box center [522, 281] width 307 height 51
click at [547, 291] on textarea "9 Packages AUTOMATIC POWDER COATING LINE , HS CODE: 842489700000, Net Weight 9.…" at bounding box center [522, 281] width 307 height 51
click at [760, 268] on input "Commercial Invoice Value *" at bounding box center [865, 265] width 254 height 19
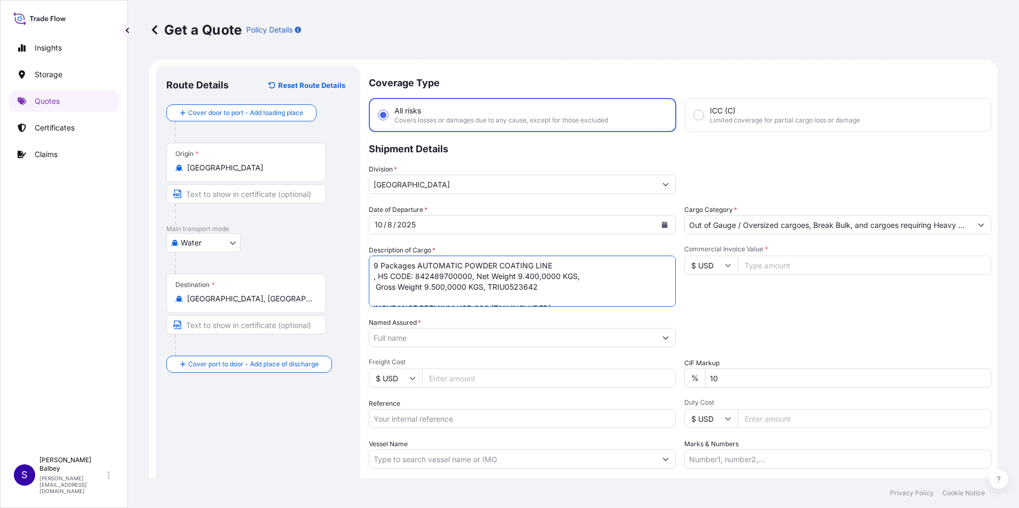
click at [488, 286] on textarea "9 Packages AUTOMATIC POWDER COATING LINE , HS CODE: 842489700000, Net Weight 9.…" at bounding box center [522, 281] width 307 height 51
paste textarea "total 9 packages 9.400 kgs Net Weight, 9.500 kgs Gross Weight"
click at [469, 291] on textarea "9 Packages AUTOMATIC POWDER COATING LINE , HS CODE: 842489700000, Net Weight 9.…" at bounding box center [522, 281] width 307 height 51
click at [374, 286] on textarea "9 Packages AUTOMATIC POWDER COATING LINE , HS CODE: 842489700000, Net Weight 9.…" at bounding box center [522, 281] width 307 height 51
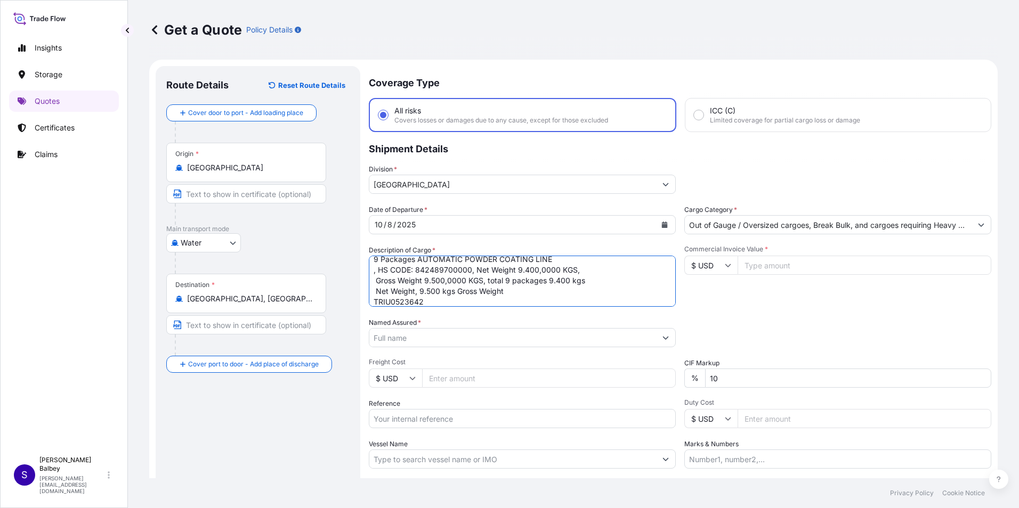
click at [374, 299] on textarea "9 Packages AUTOMATIC POWDER COATING LINE , HS CODE: 842489700000, Net Weight 9.…" at bounding box center [522, 281] width 307 height 51
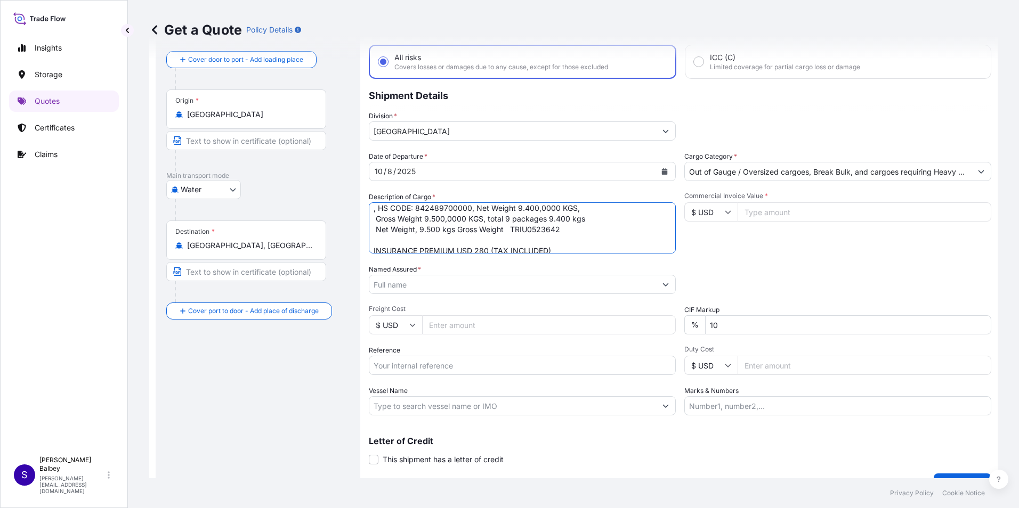
scroll to position [22, 0]
type textarea "9 Packages AUTOMATIC POWDER COATING LINE , HS CODE: 842489700000, Net Weight 9.…"
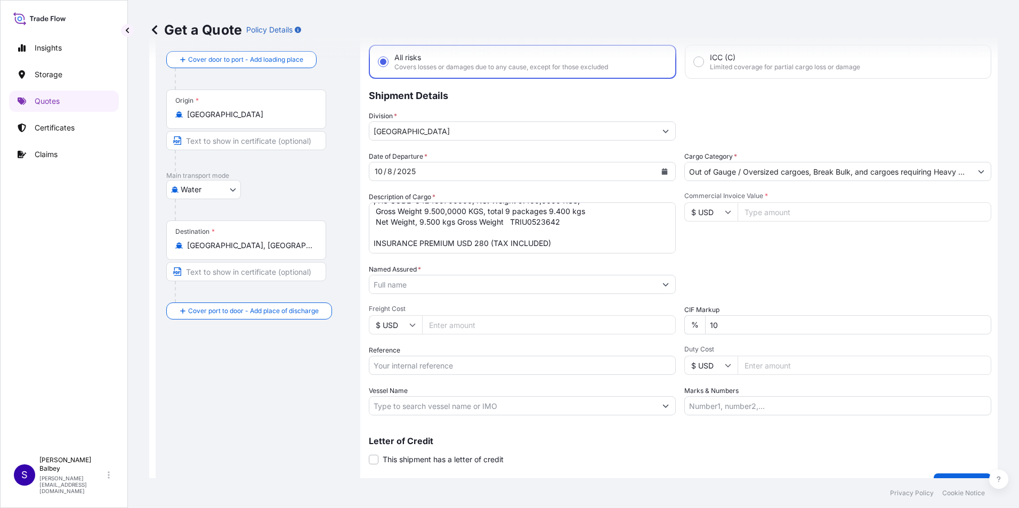
click at [725, 206] on input "$ USD" at bounding box center [710, 211] width 53 height 19
click at [710, 234] on div "€ EUR" at bounding box center [707, 241] width 45 height 20
type input "€ EUR"
click at [761, 213] on input "Commercial Invoice Value *" at bounding box center [865, 211] width 254 height 19
type input "120000"
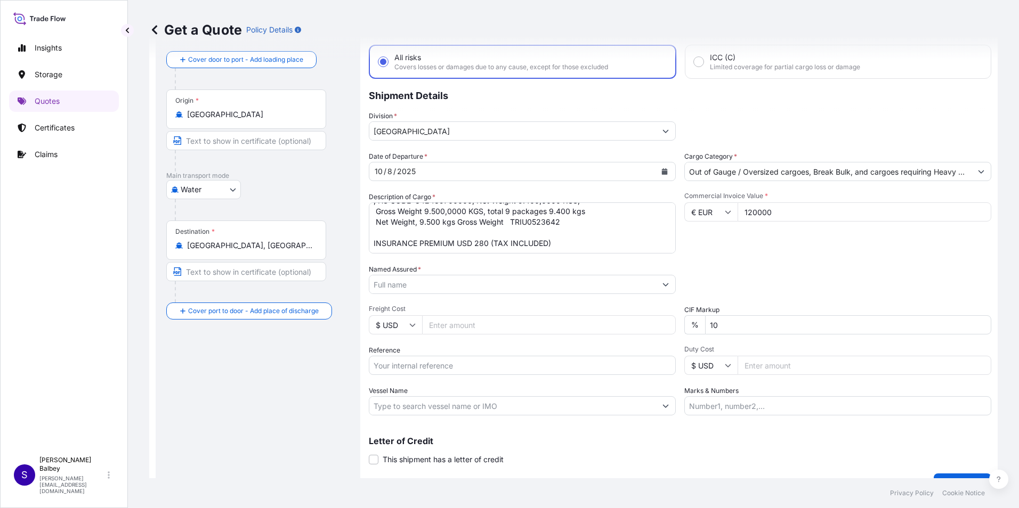
click at [756, 266] on div "Packing Category Type to search a container mode Please select a primary mode o…" at bounding box center [837, 279] width 307 height 30
drag, startPoint x: 424, startPoint y: 282, endPoint x: 410, endPoint y: 278, distance: 14.0
click at [421, 282] on input "Named Assured *" at bounding box center [512, 284] width 287 height 19
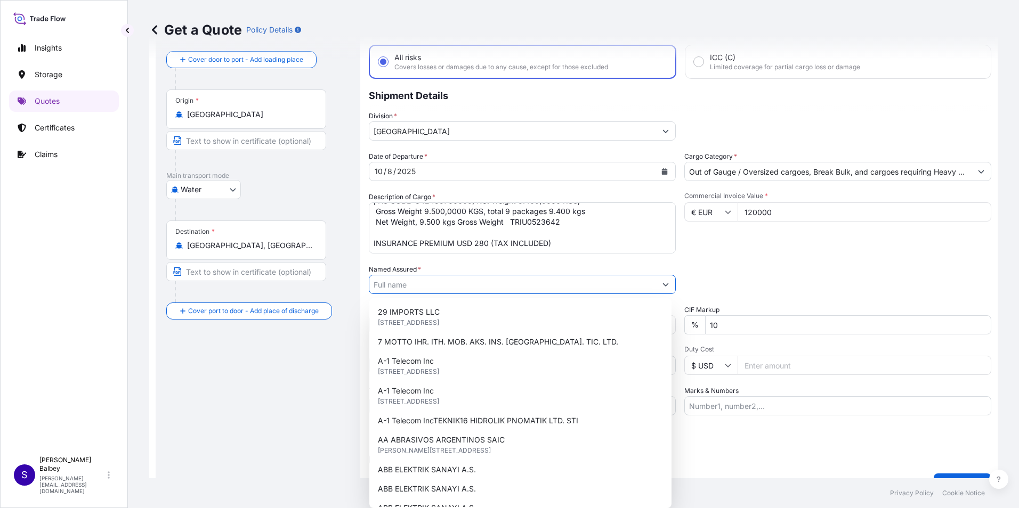
click at [434, 283] on input "Named Assured *" at bounding box center [512, 284] width 287 height 19
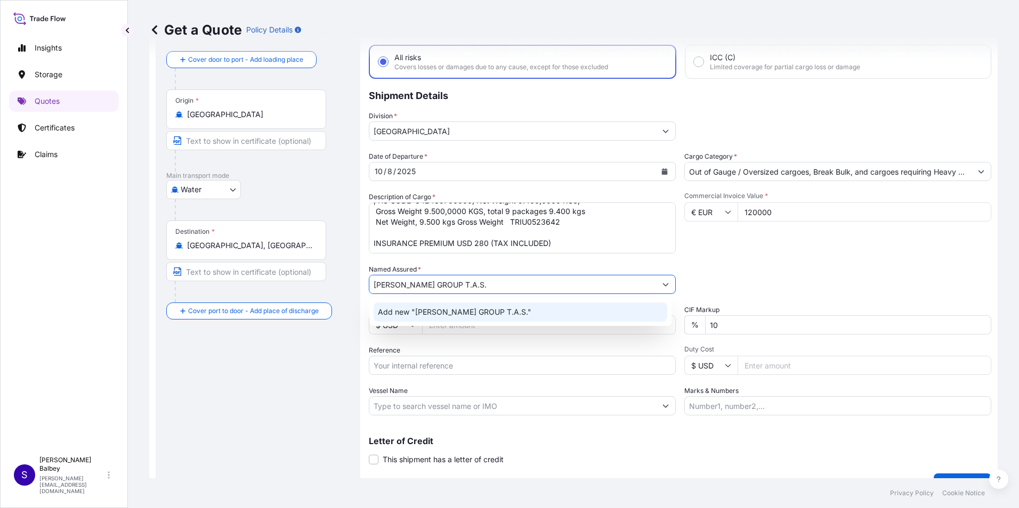
type input "[PERSON_NAME] GROUP T.A.S."
click at [296, 367] on div "Route Details Reset Route Details Cover door to port - Add loading place Place …" at bounding box center [257, 253] width 183 height 461
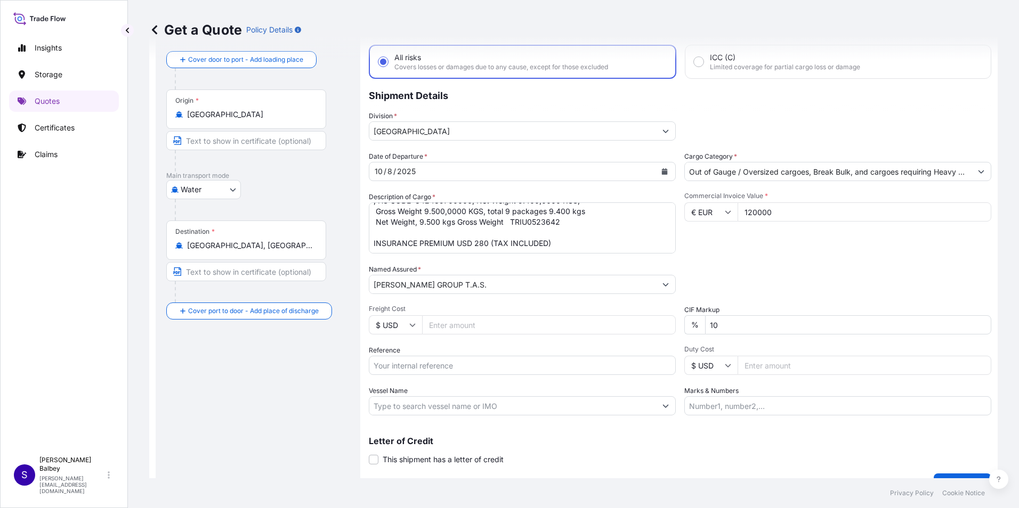
click at [419, 366] on input "Reference" at bounding box center [522, 365] width 307 height 19
click at [412, 367] on input "Reference" at bounding box center [522, 365] width 307 height 19
paste input "2201781482"
type input "2201781482"
click at [388, 409] on input "Vessel Name" at bounding box center [512, 405] width 287 height 19
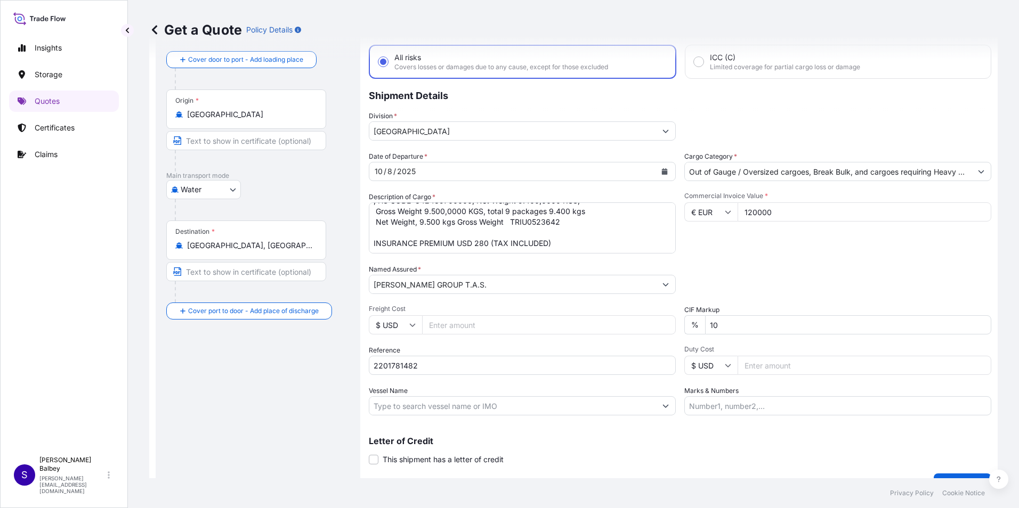
click at [436, 409] on input "Vessel Name" at bounding box center [512, 405] width 287 height 19
paste input "SC HOUSTON ONE LINE 007N"
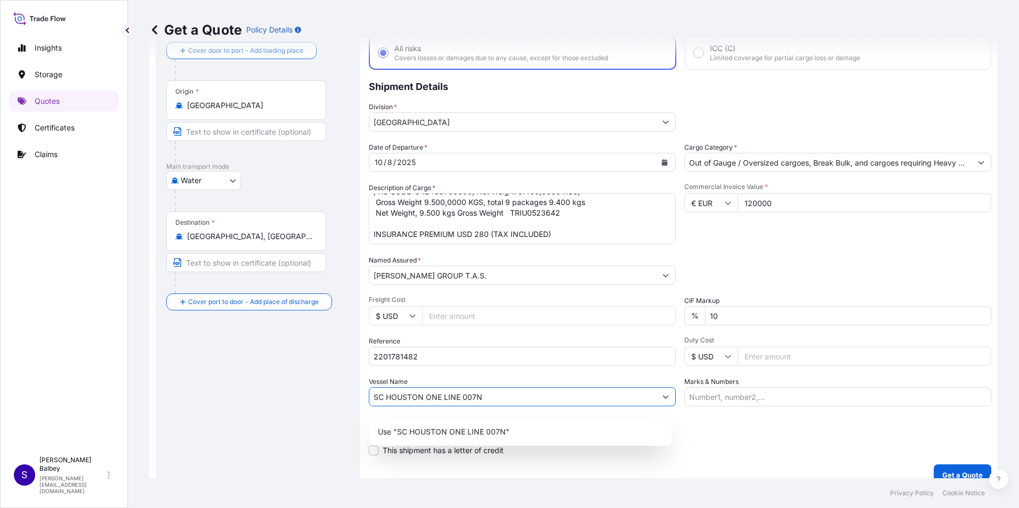
scroll to position [76, 0]
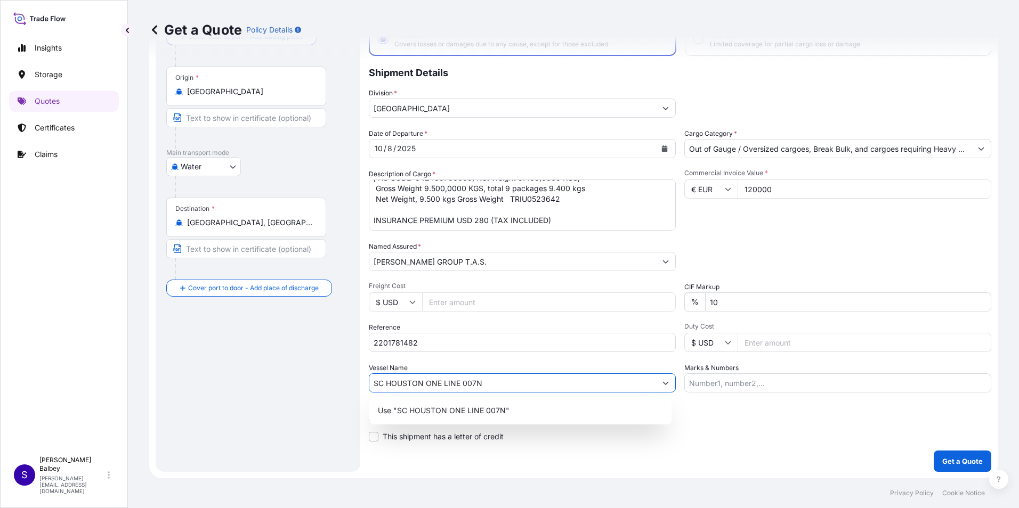
type input "SC HOUSTON ONE LINE 007N"
click at [871, 263] on div "Packing Category Type to search a container mode Please select a primary mode o…" at bounding box center [837, 256] width 307 height 30
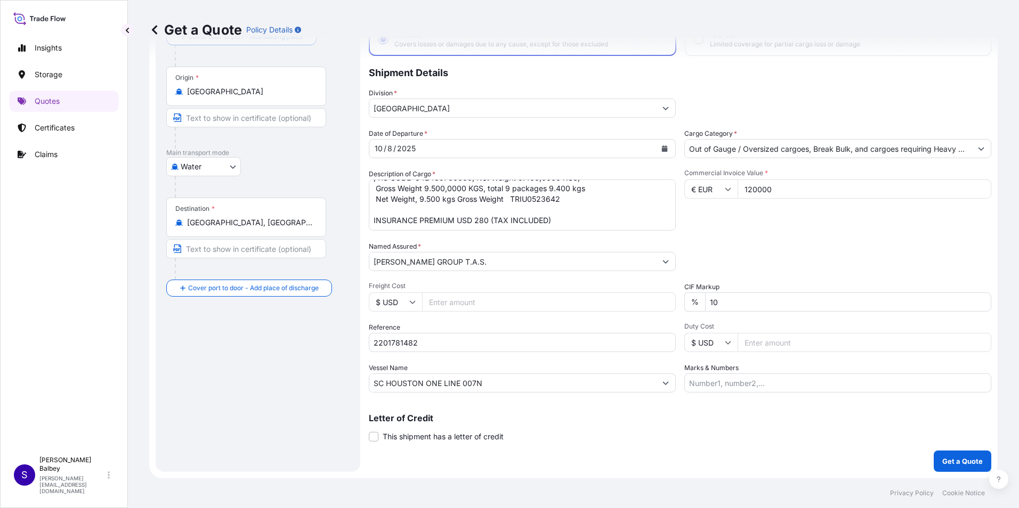
drag, startPoint x: 829, startPoint y: 254, endPoint x: 827, endPoint y: 265, distance: 11.8
click at [828, 255] on div "Packing Category Type to search a container mode Please select a primary mode o…" at bounding box center [837, 256] width 307 height 30
click at [942, 458] on p "Get a Quote" at bounding box center [962, 461] width 40 height 11
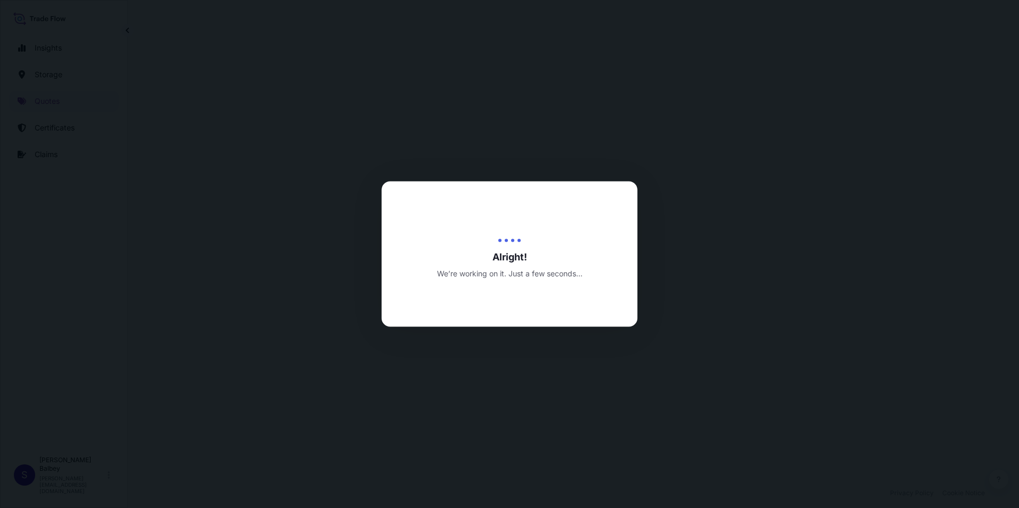
select select "Water"
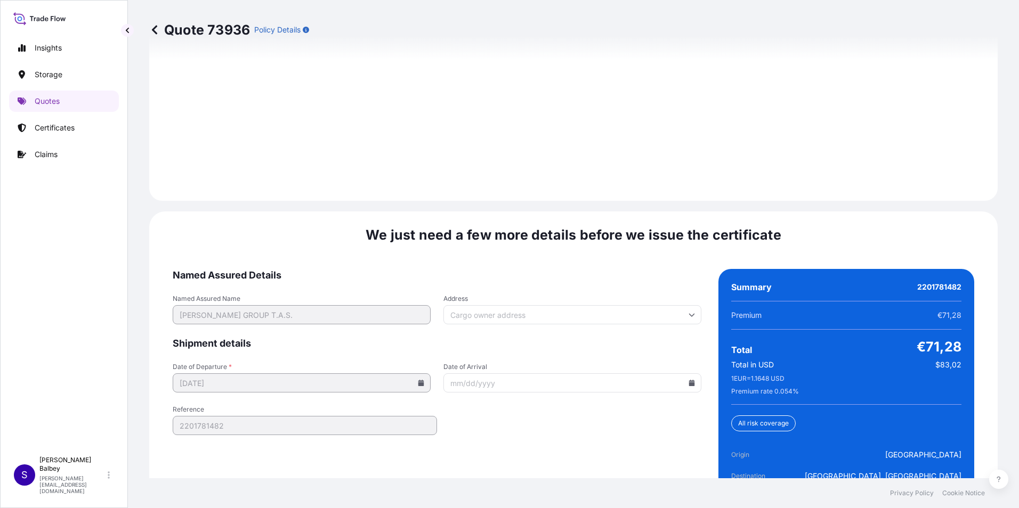
scroll to position [1649, 0]
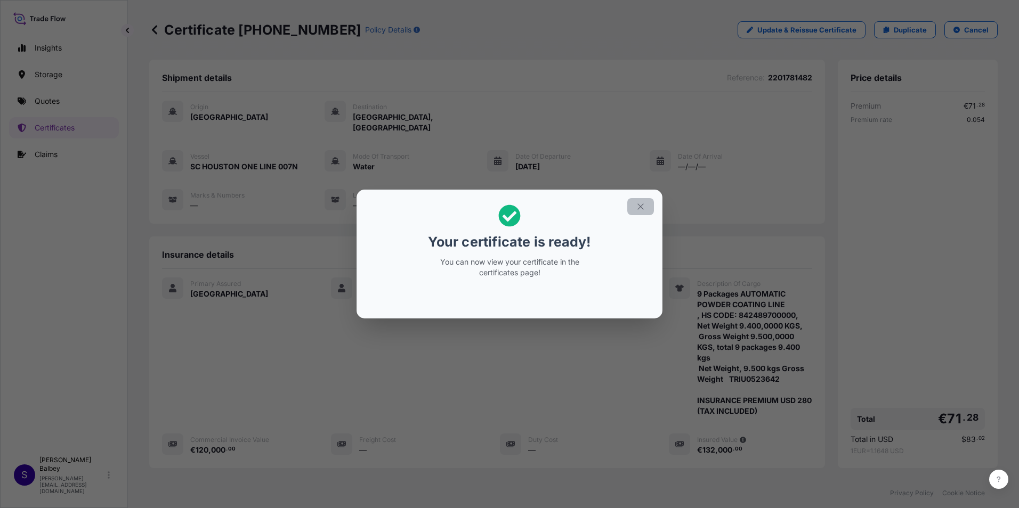
click at [644, 205] on button "button" at bounding box center [640, 206] width 27 height 17
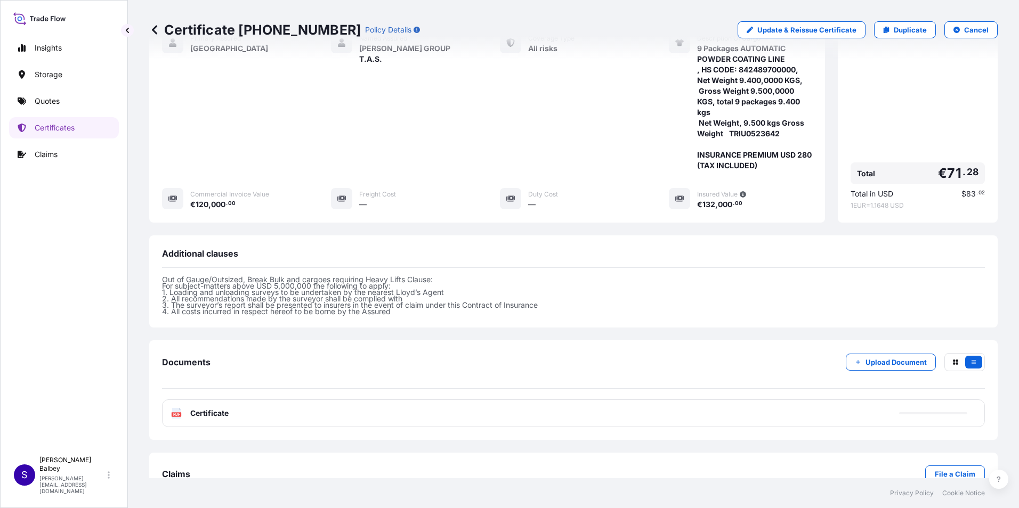
scroll to position [263, 0]
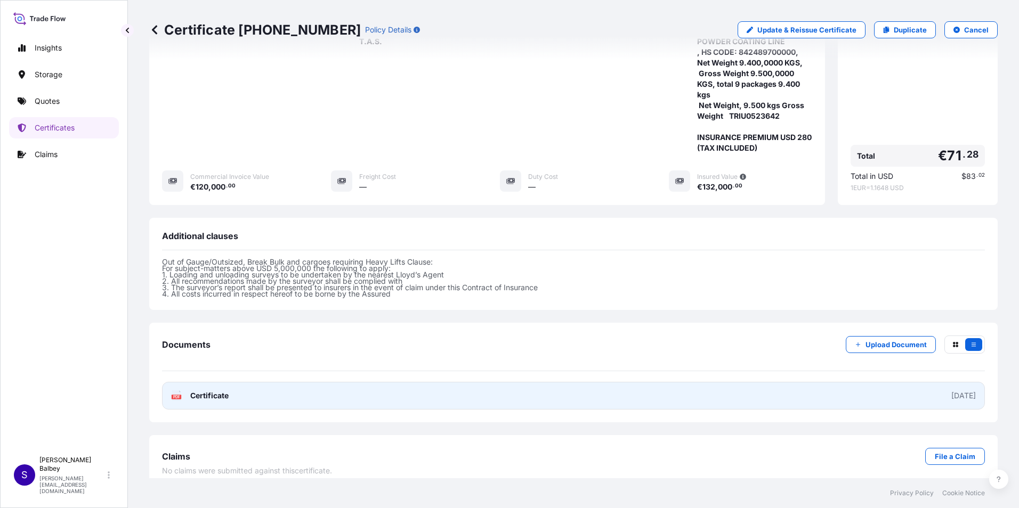
click at [216, 391] on span "Certificate" at bounding box center [209, 396] width 38 height 11
